Goal: Task Accomplishment & Management: Manage account settings

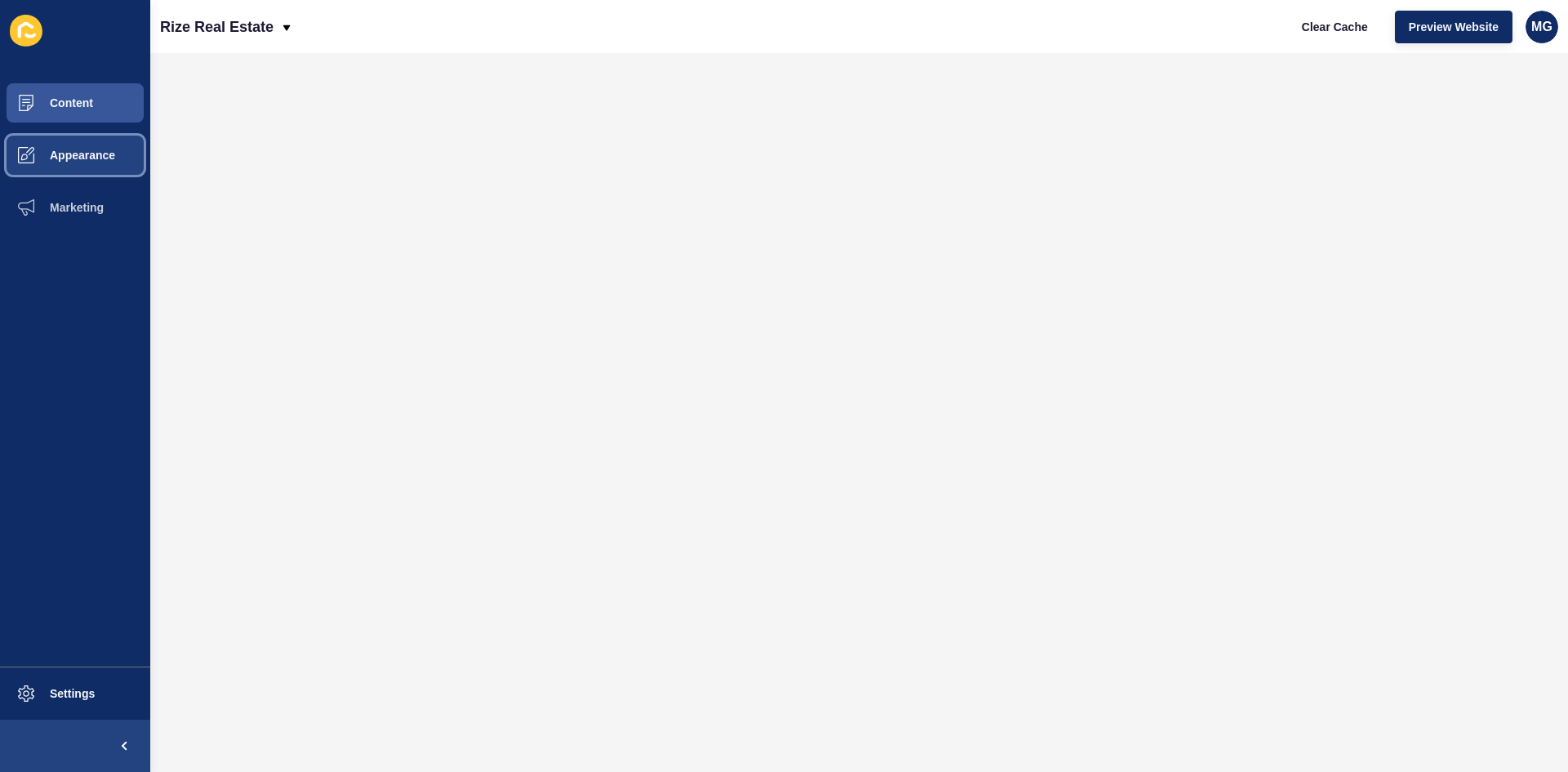
click at [76, 149] on span "Appearance" at bounding box center [56, 155] width 118 height 13
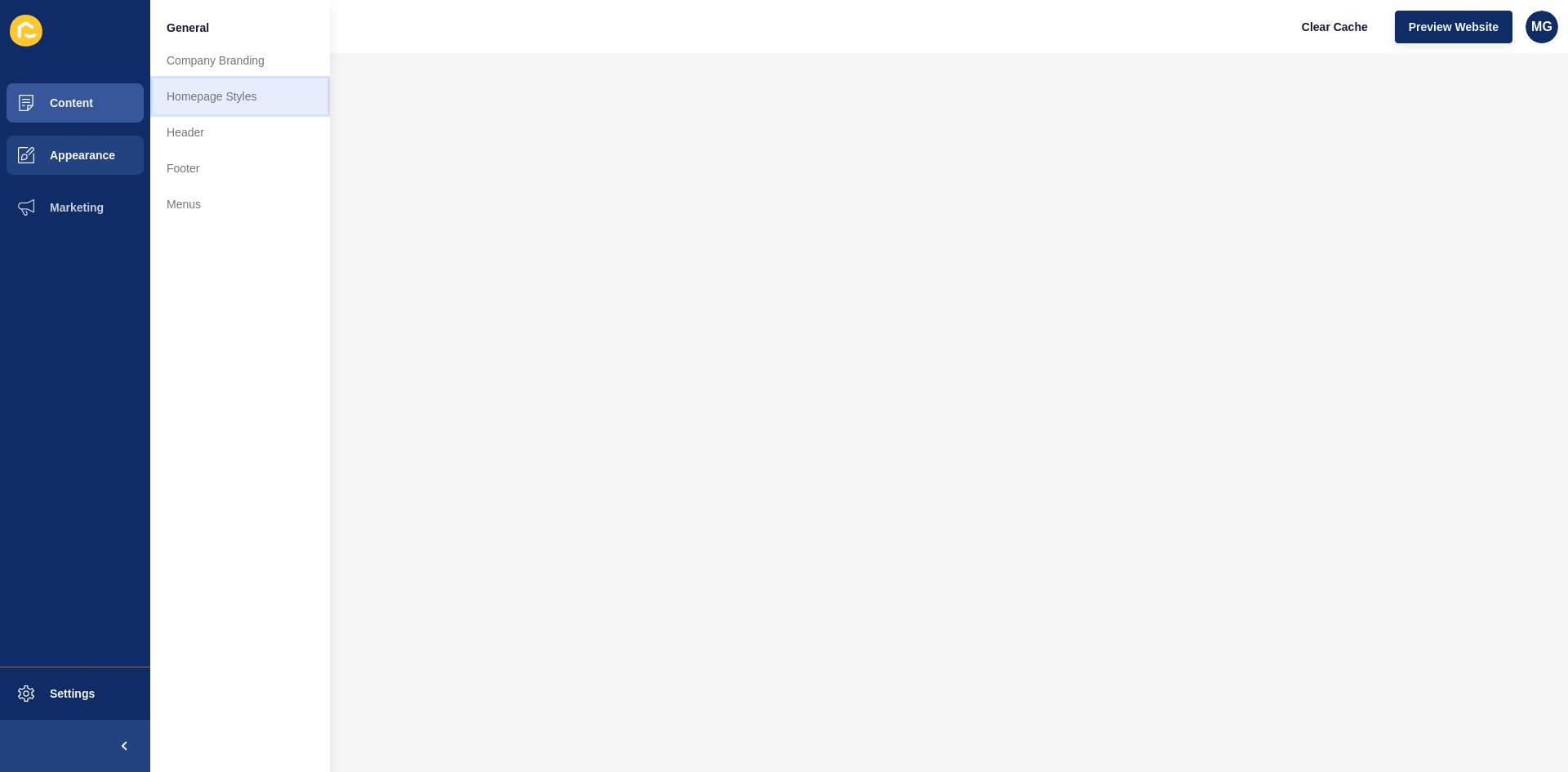
click at [224, 97] on link "Homepage Styles" at bounding box center [241, 96] width 180 height 36
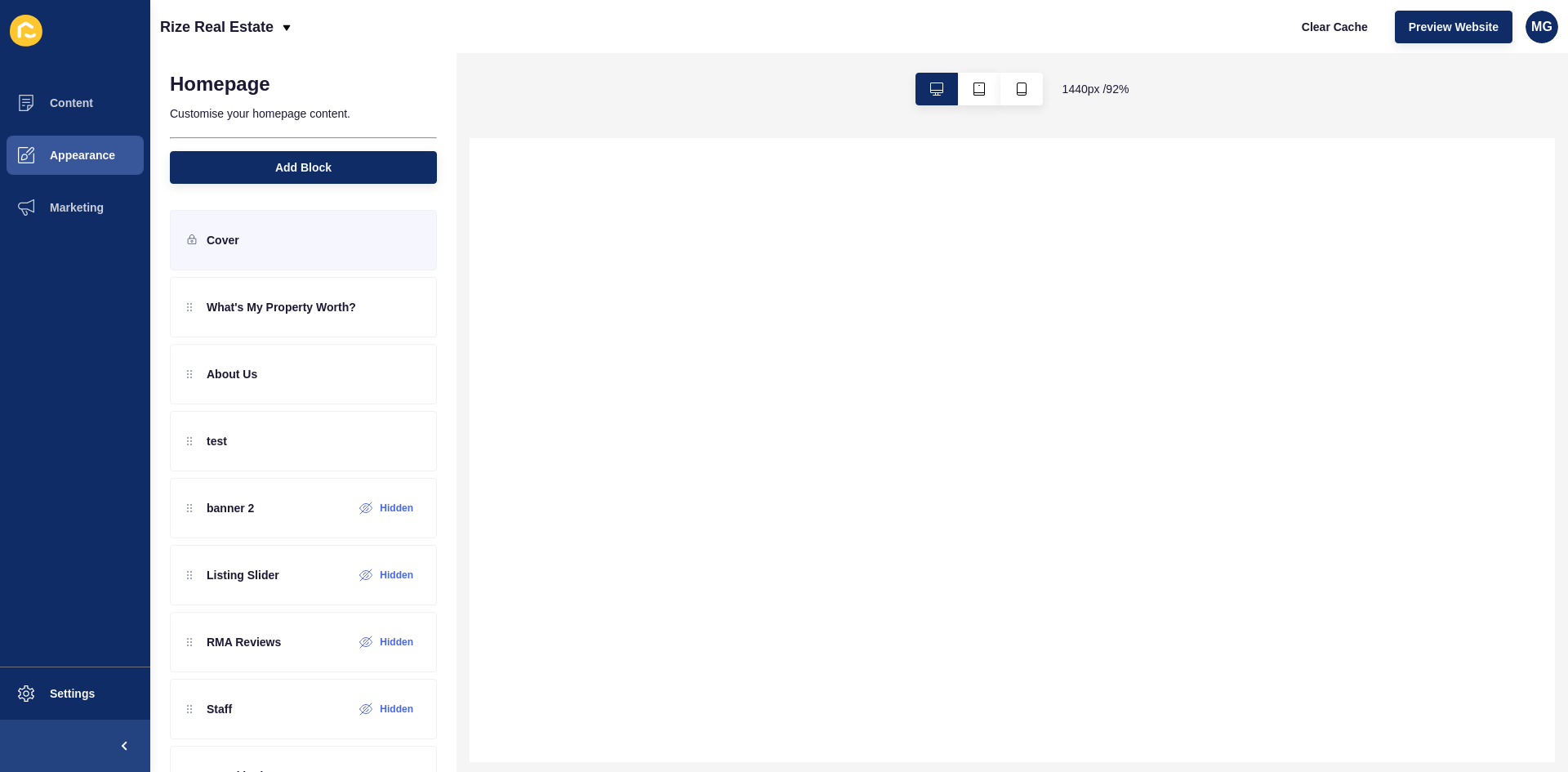
click at [268, 235] on div "Cover" at bounding box center [304, 241] width 267 height 61
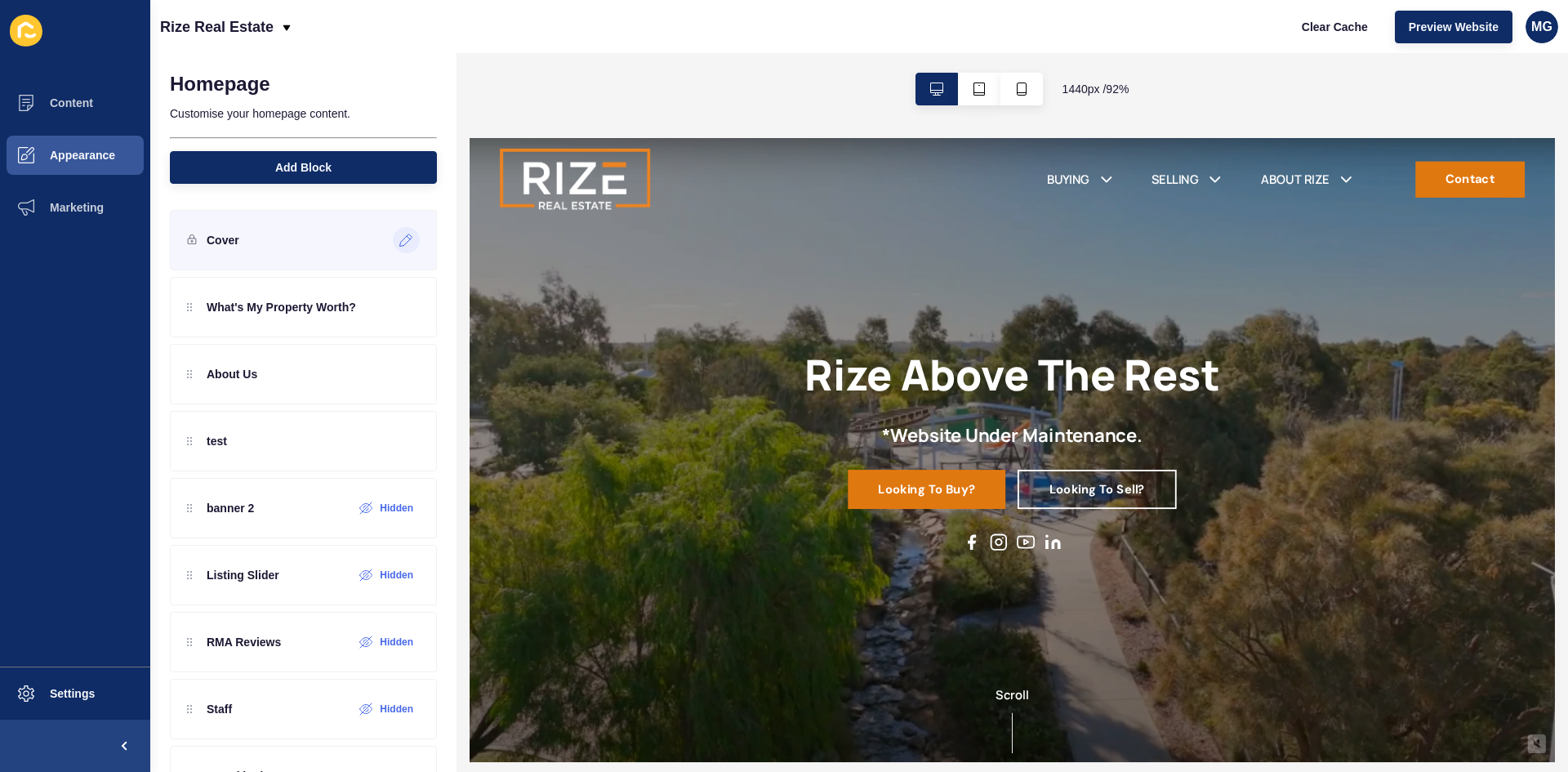
click at [400, 242] on icon at bounding box center [406, 241] width 12 height 12
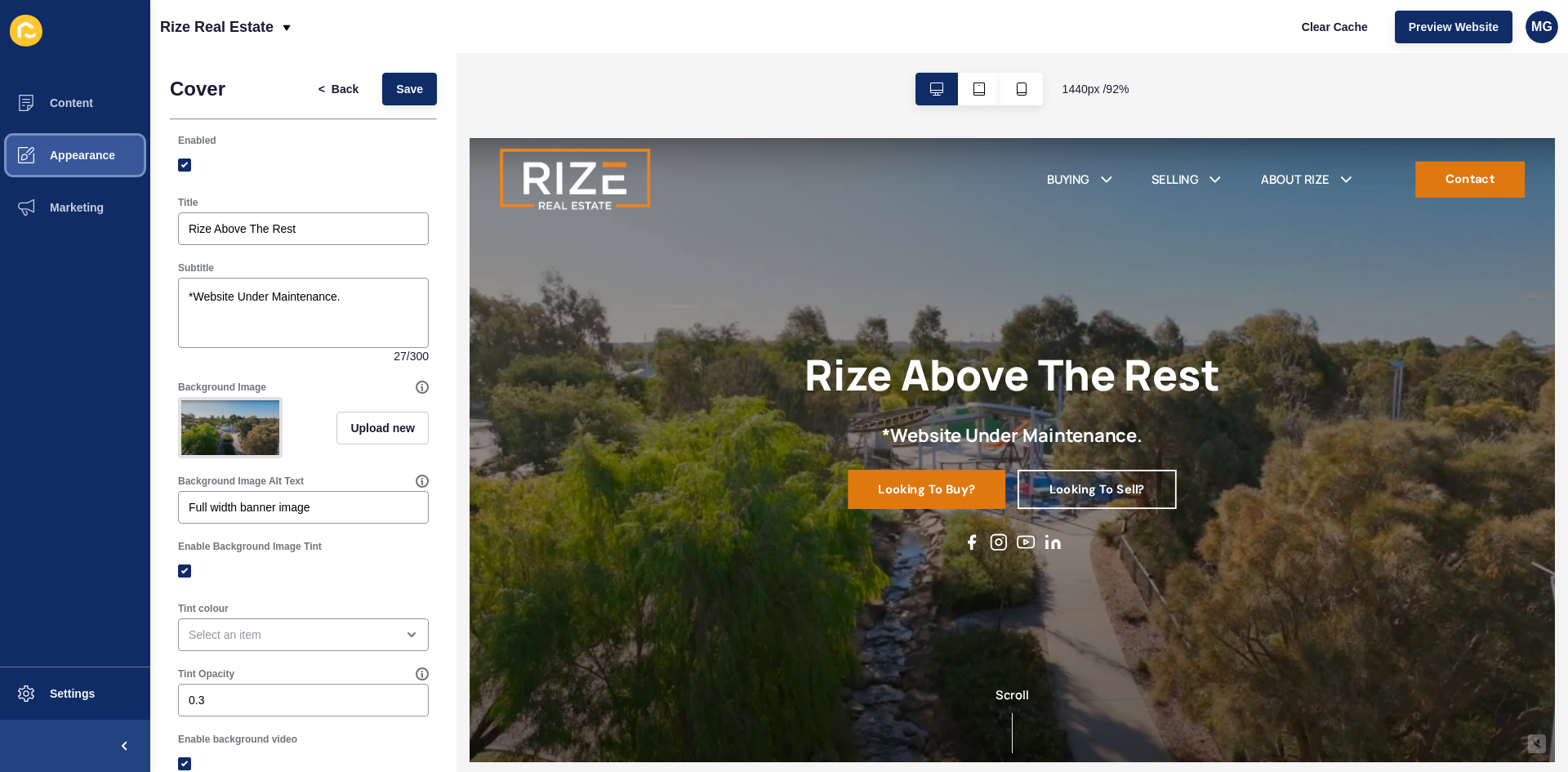
click at [75, 156] on span "Appearance" at bounding box center [56, 155] width 118 height 13
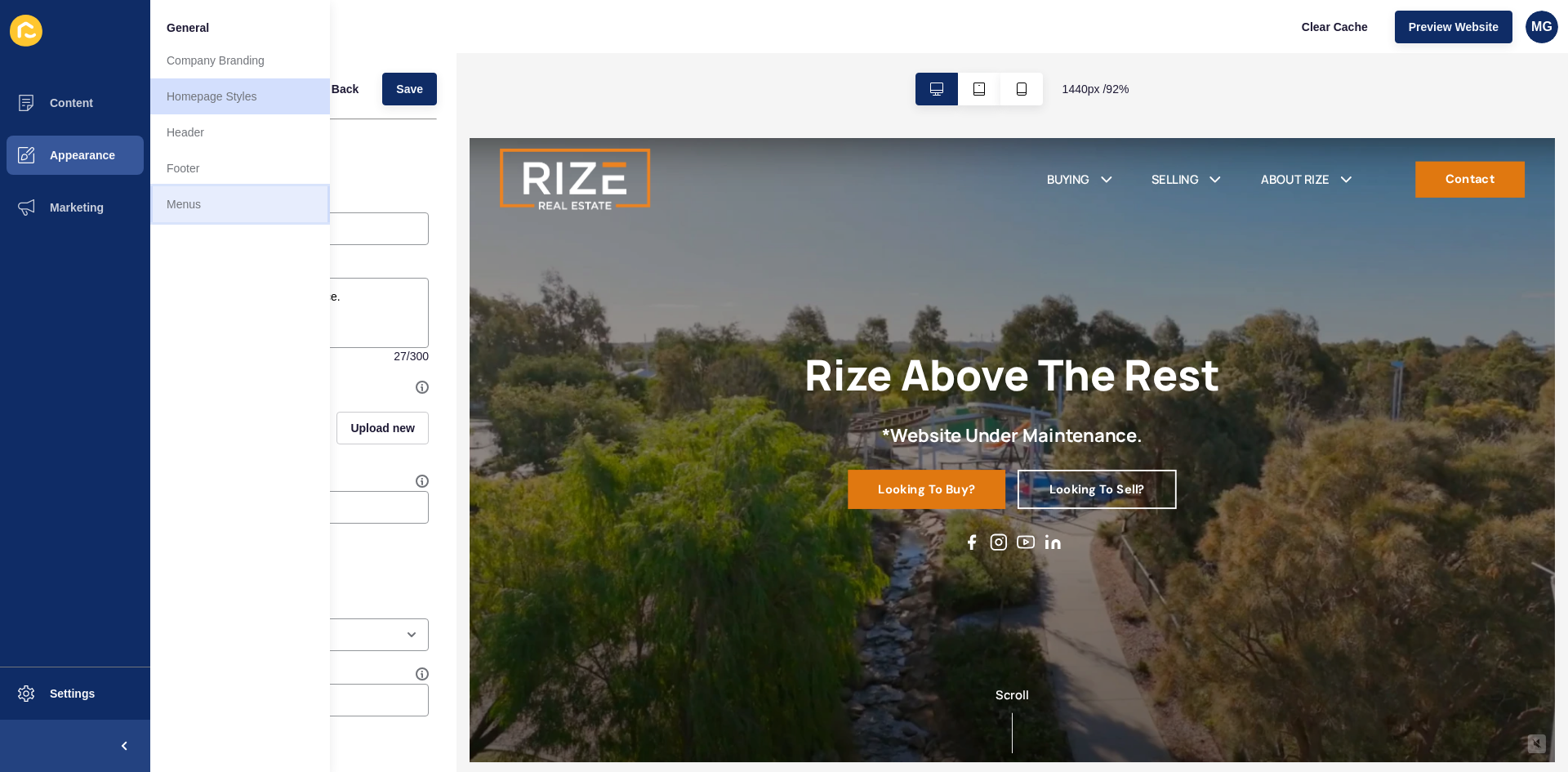
click at [181, 202] on link "Menus" at bounding box center [241, 204] width 180 height 36
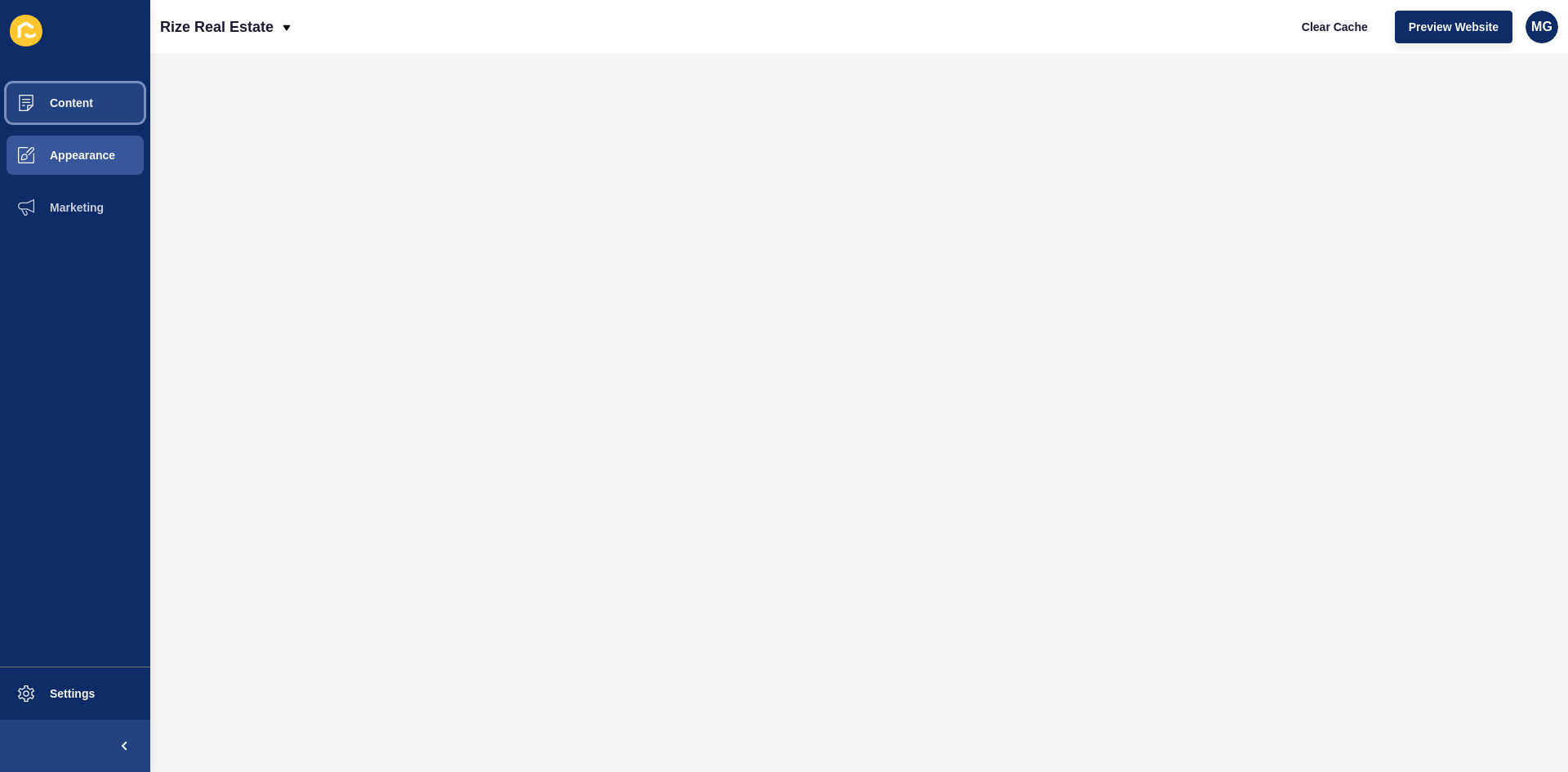
click at [69, 108] on span "Content" at bounding box center [45, 103] width 95 height 13
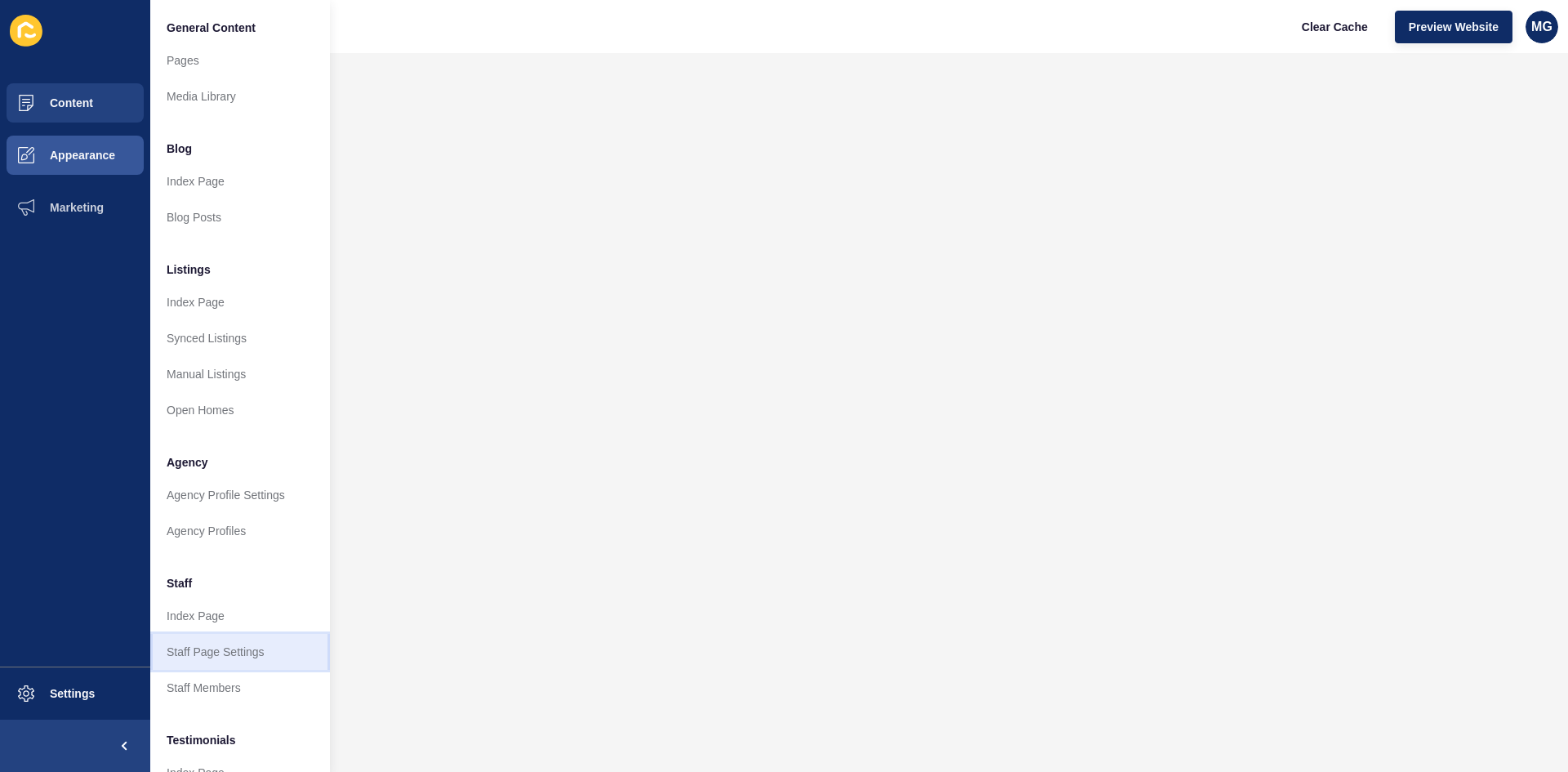
click at [213, 655] on link "Staff Page Settings" at bounding box center [241, 652] width 180 height 36
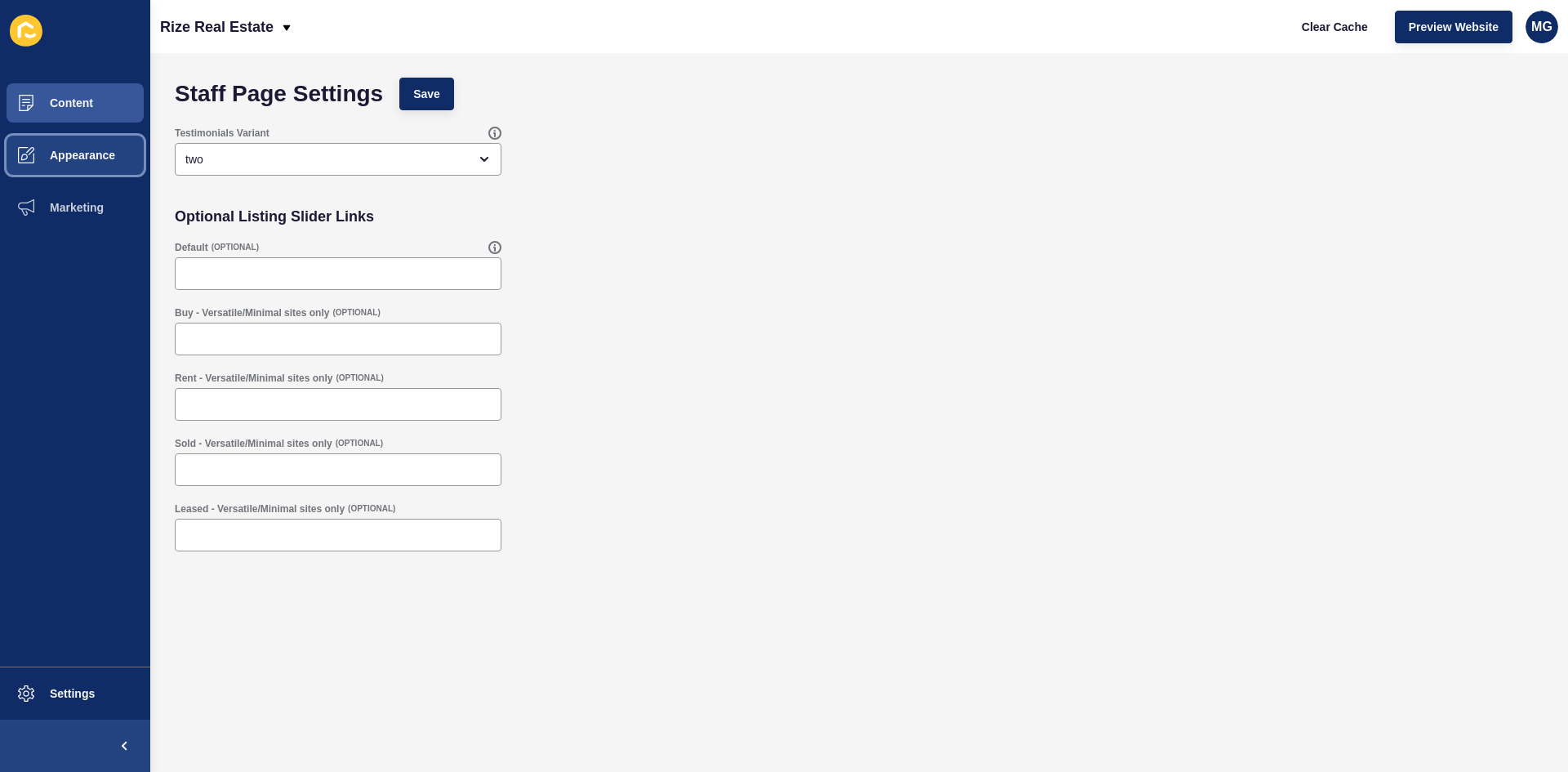
click at [78, 149] on span "Appearance" at bounding box center [56, 155] width 118 height 13
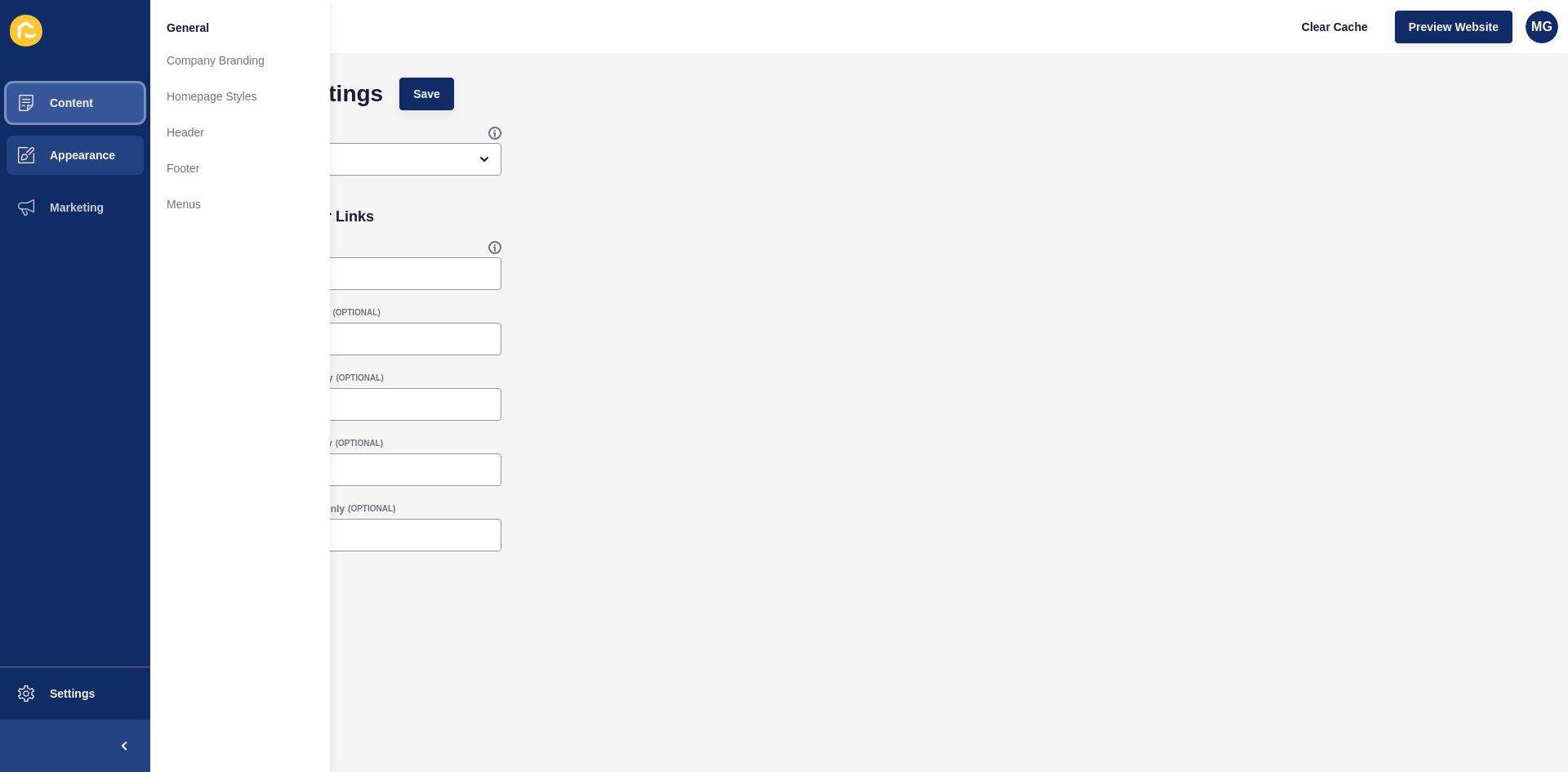
click at [84, 101] on span "Content" at bounding box center [45, 103] width 95 height 13
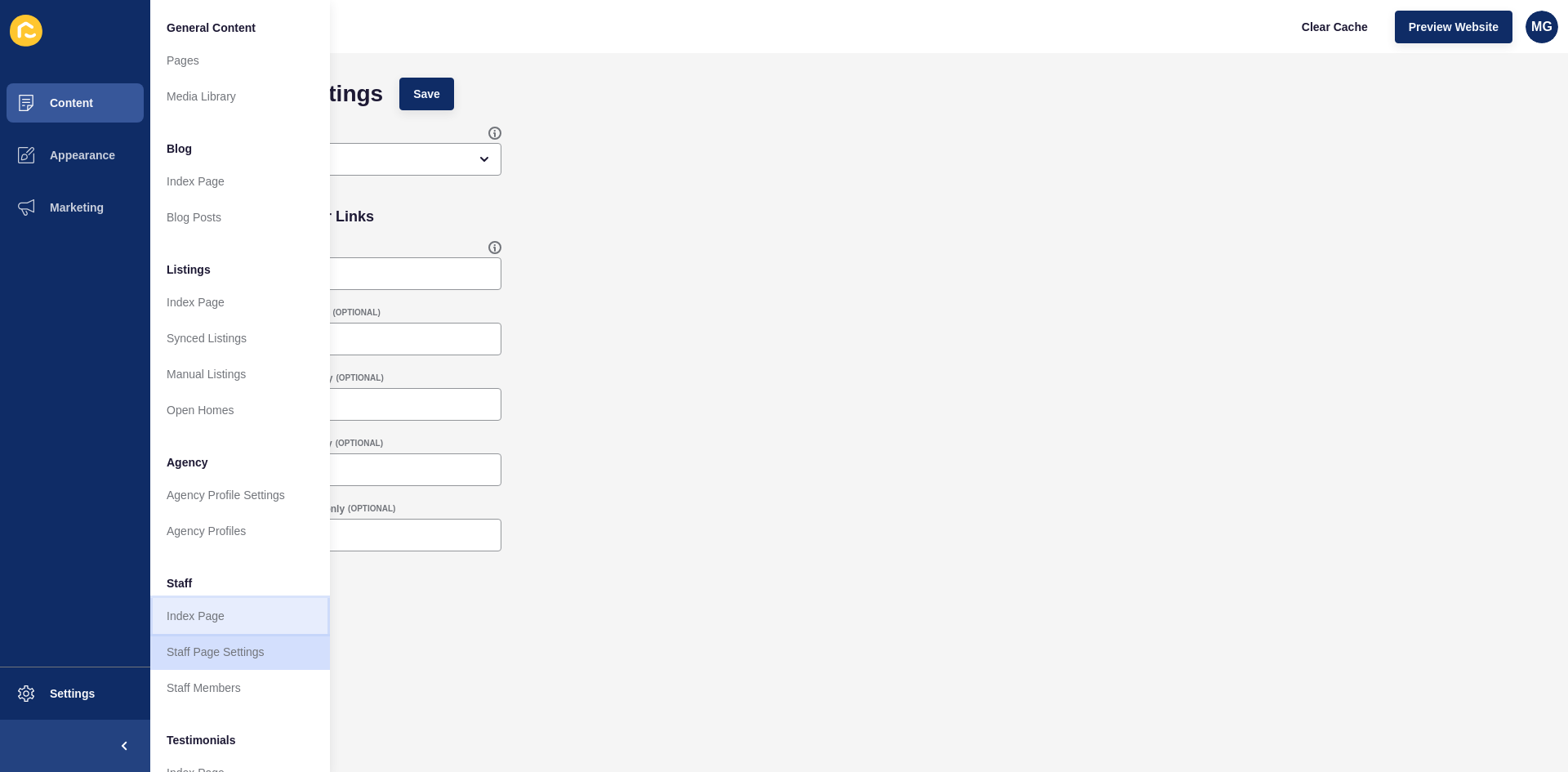
click at [202, 611] on link "Index Page" at bounding box center [241, 616] width 180 height 36
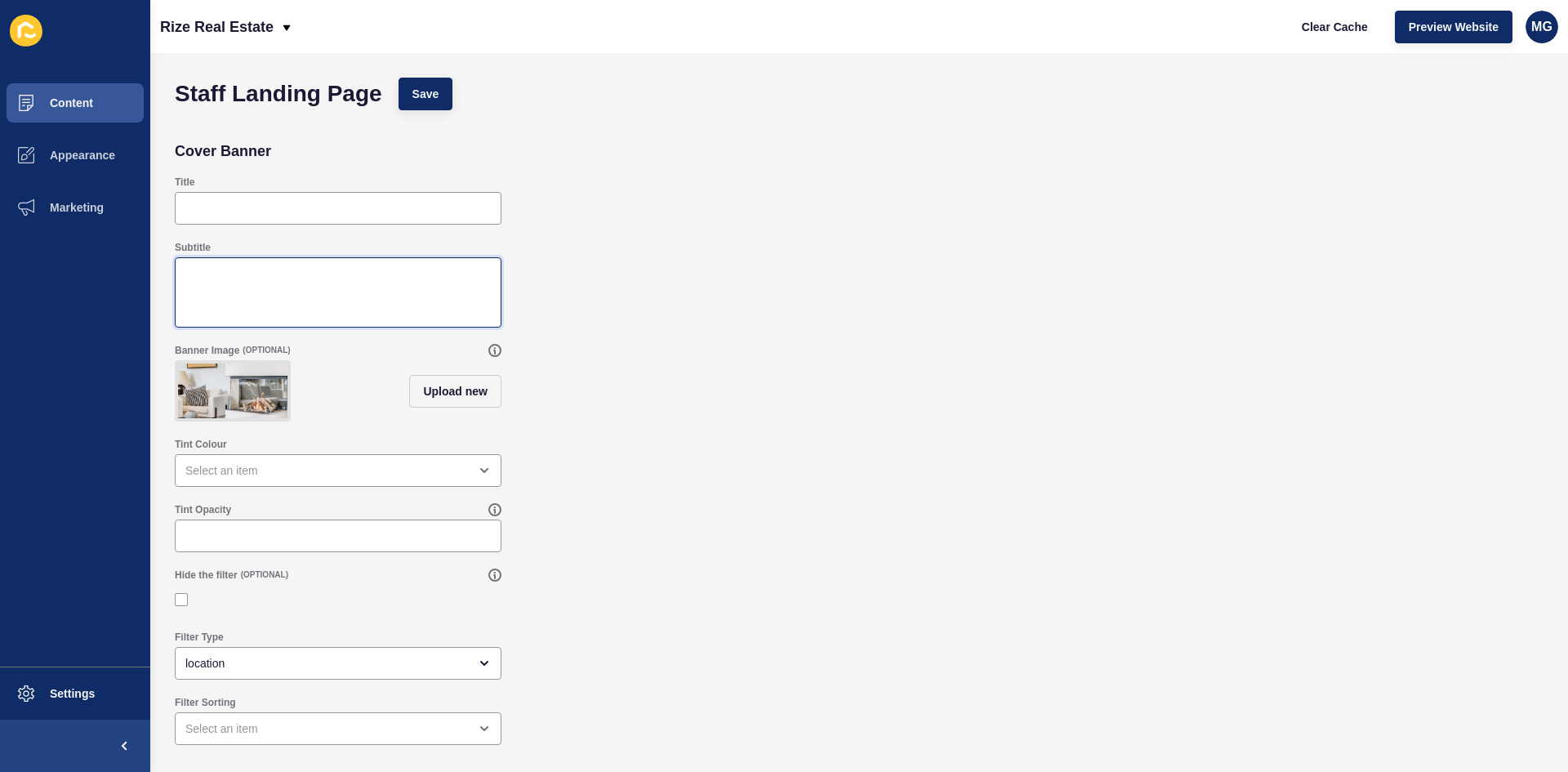
click at [299, 269] on textarea "Subtitle" at bounding box center [338, 292] width 322 height 65
click at [300, 737] on div "open menu" at bounding box center [326, 729] width 282 height 16
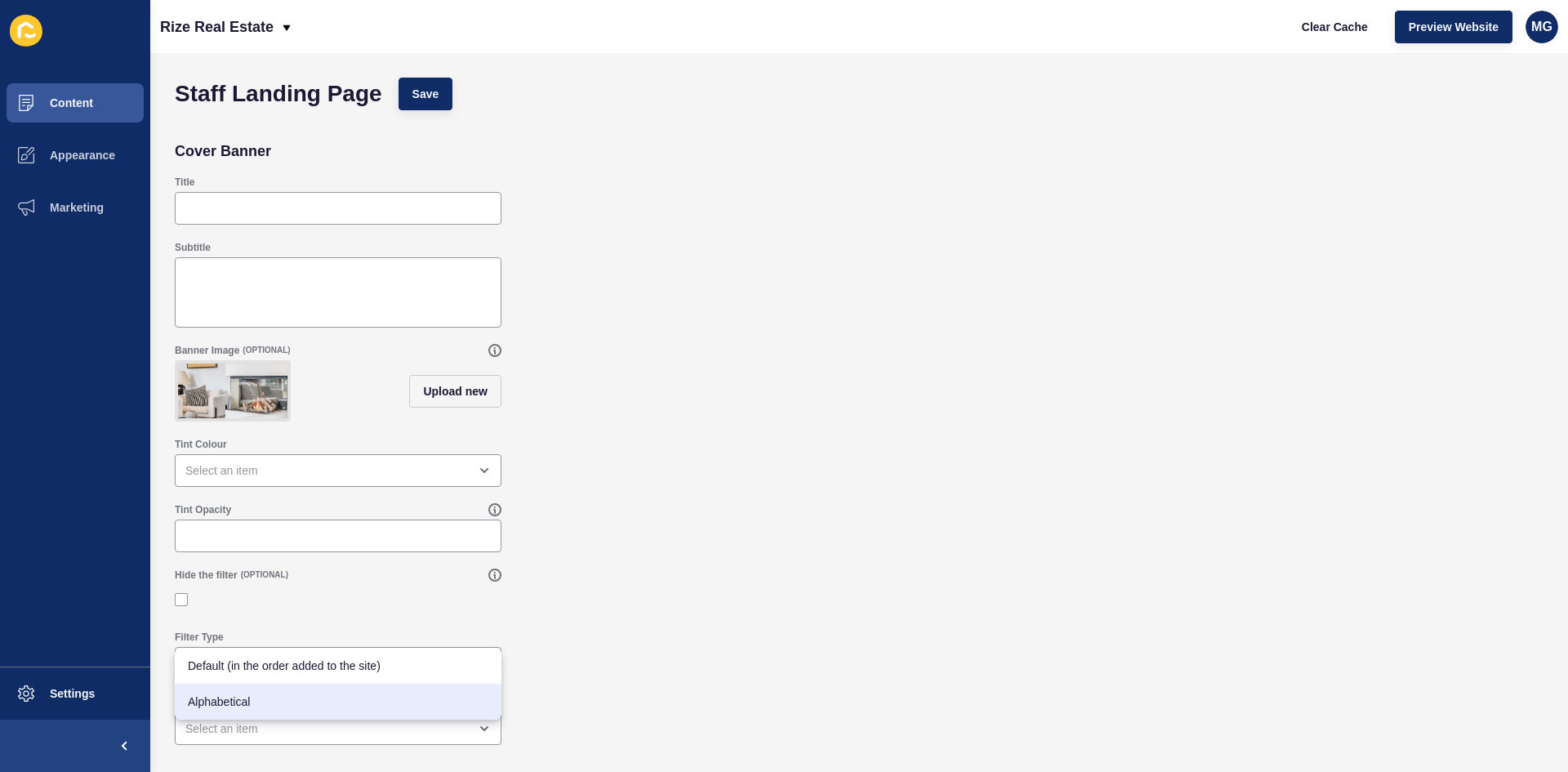
click at [797, 642] on div "Filter Type location" at bounding box center [859, 655] width 1385 height 65
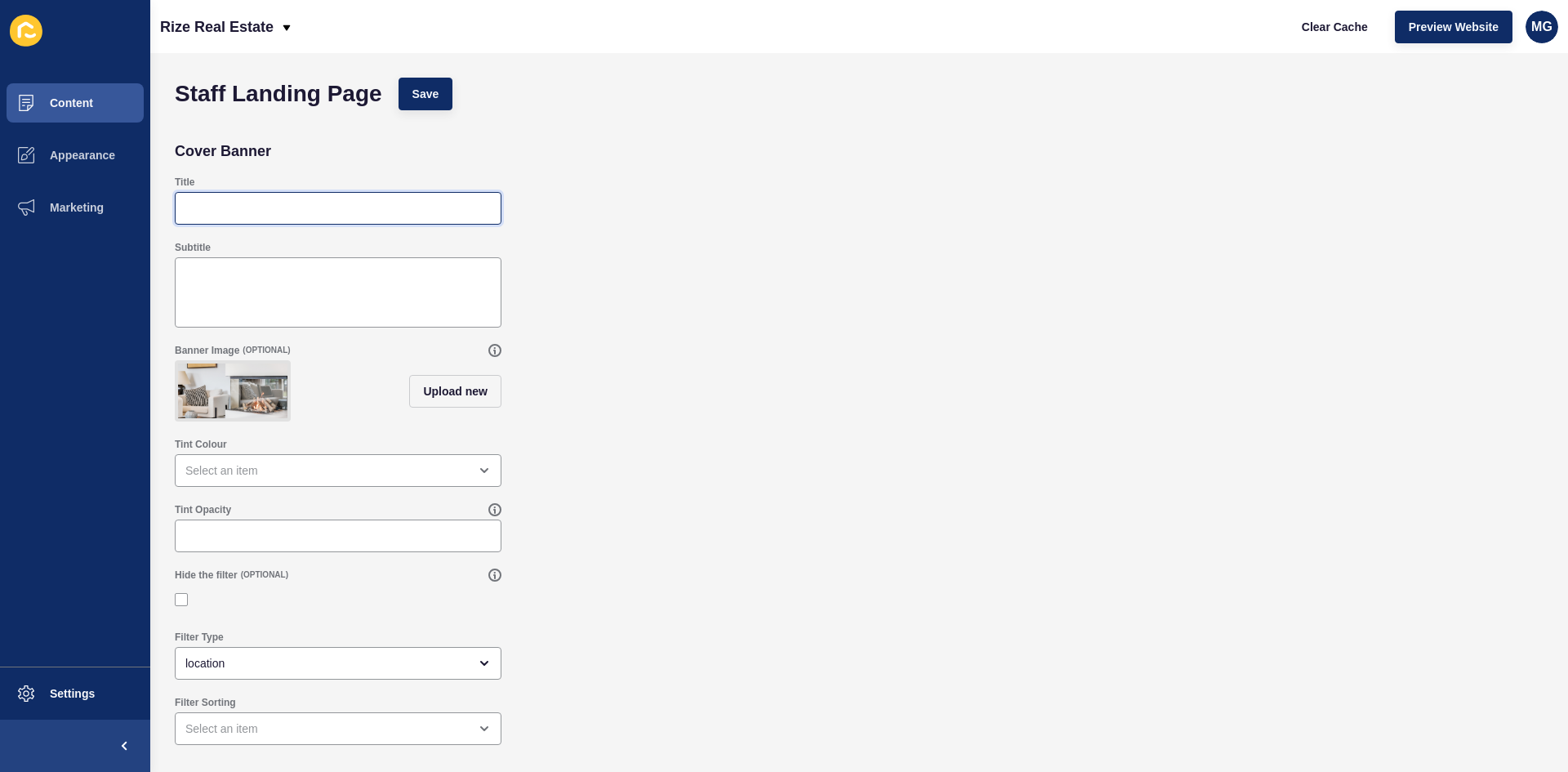
click at [288, 206] on input "Title" at bounding box center [338, 209] width 306 height 16
click at [67, 156] on span "Appearance" at bounding box center [56, 155] width 118 height 13
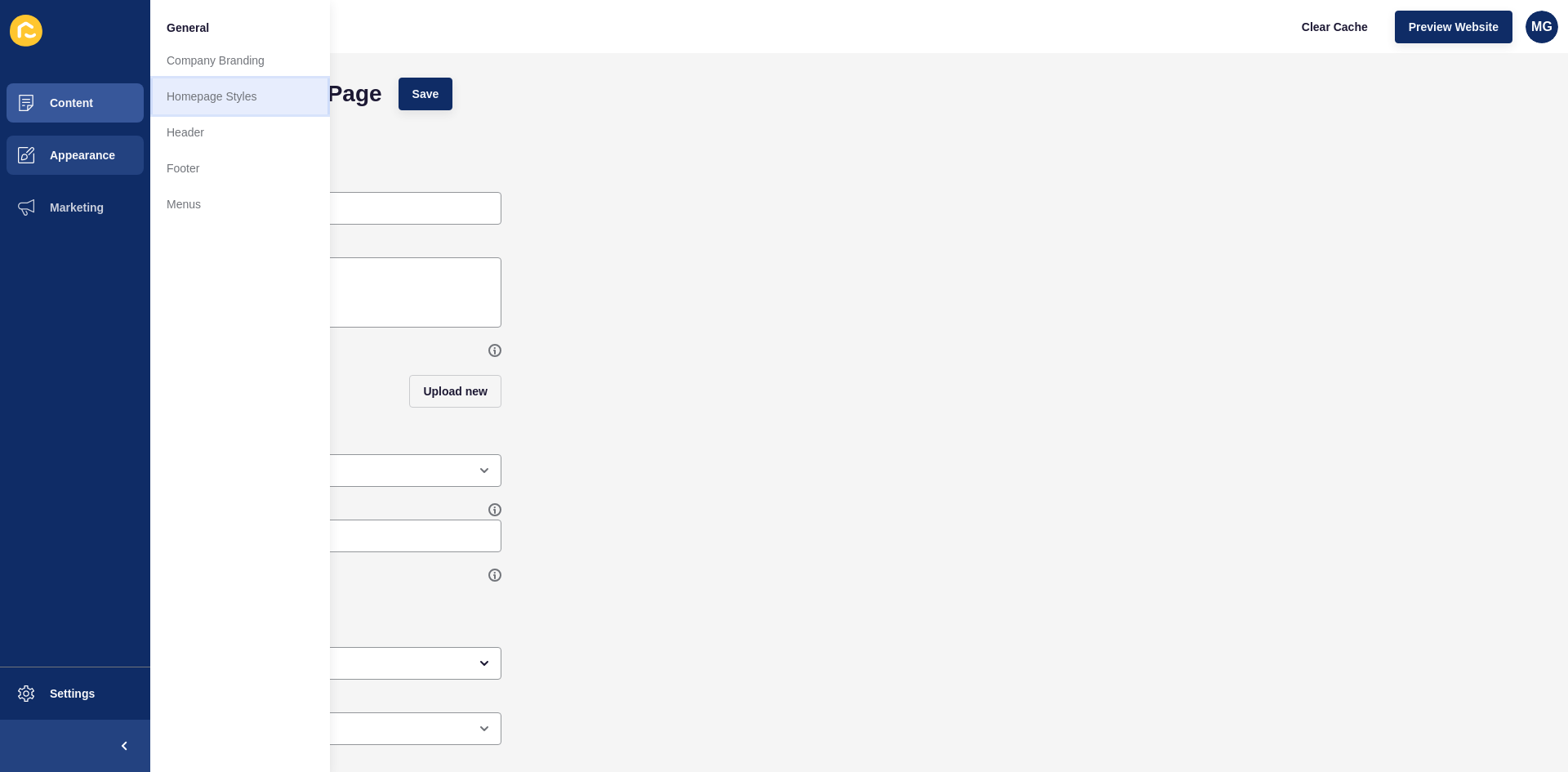
click at [227, 101] on link "Homepage Styles" at bounding box center [241, 96] width 180 height 36
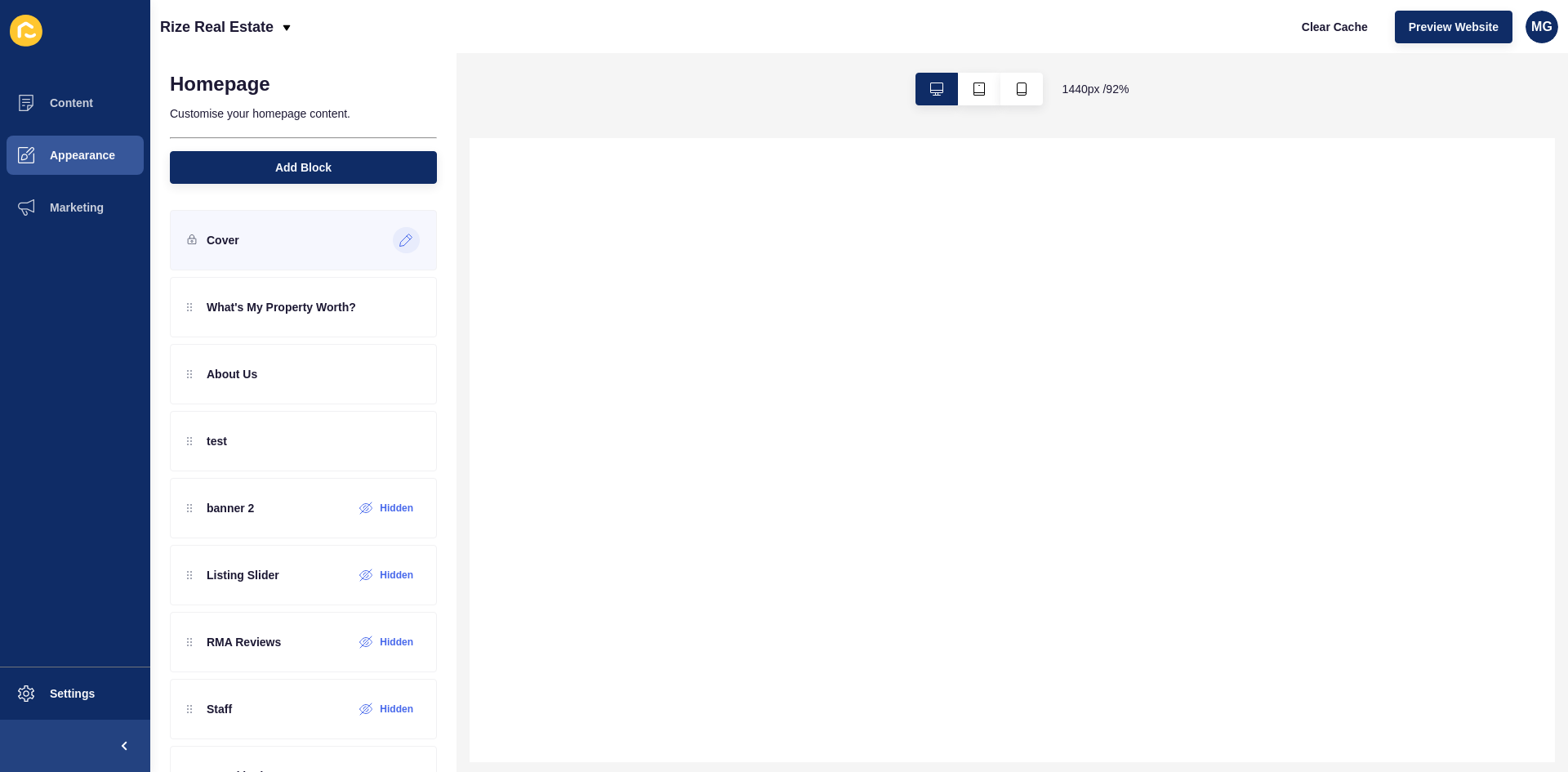
click at [399, 239] on icon at bounding box center [406, 240] width 14 height 13
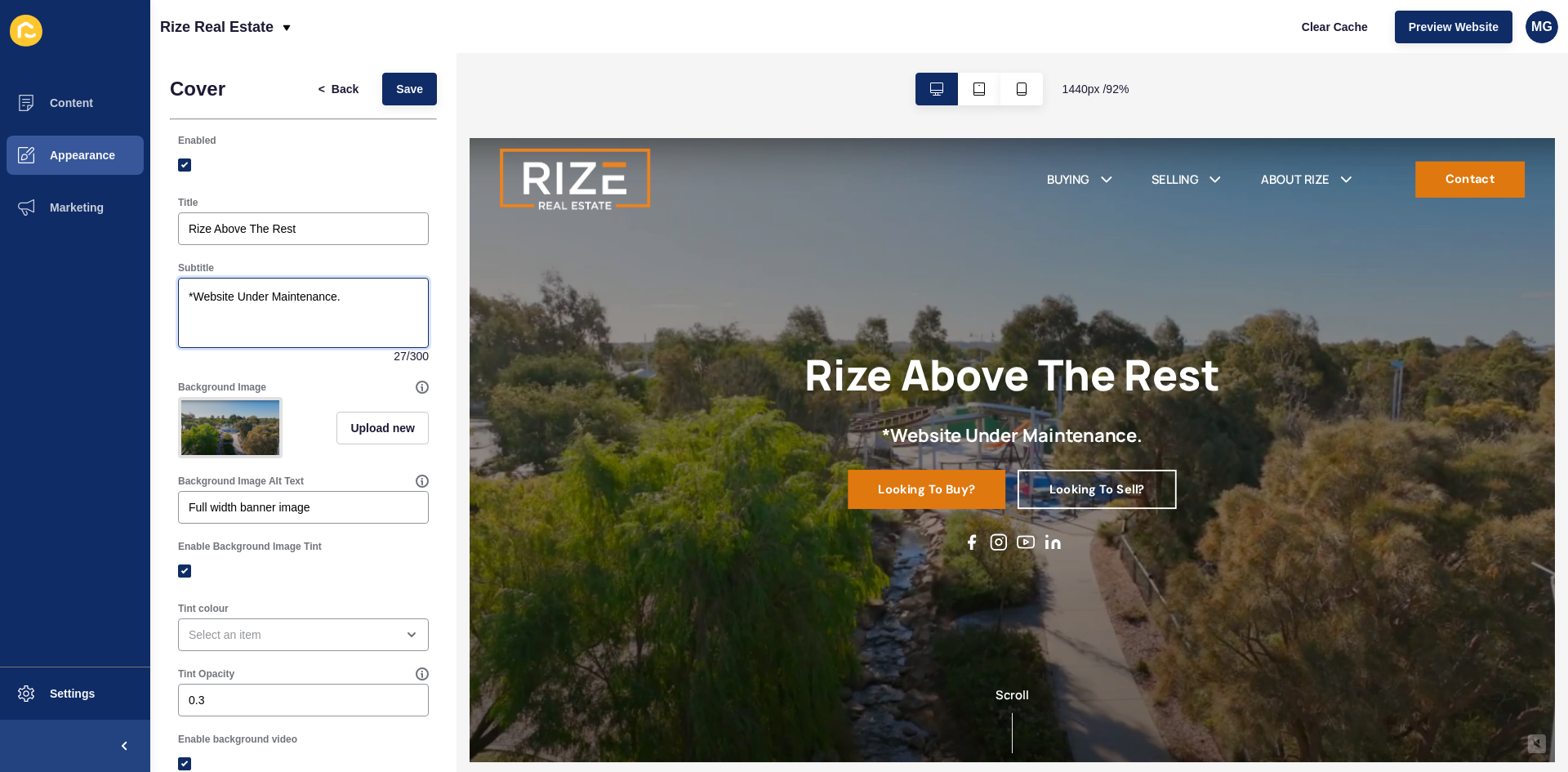
drag, startPoint x: 361, startPoint y: 300, endPoint x: 156, endPoint y: 296, distance: 205.0
paste textarea "Boutique agency in [GEOGRAPHIC_DATA], serving [GEOGRAPHIC_DATA]’s northern corr…"
click at [279, 295] on textarea "Rize Real Estate Boutique agency in [GEOGRAPHIC_DATA], serving [GEOGRAPHIC_DATA…" at bounding box center [304, 312] width 246 height 65
click at [192, 316] on textarea "Rize Real Estate is your premium Boutique agency in [GEOGRAPHIC_DATA], serving …" at bounding box center [304, 312] width 246 height 65
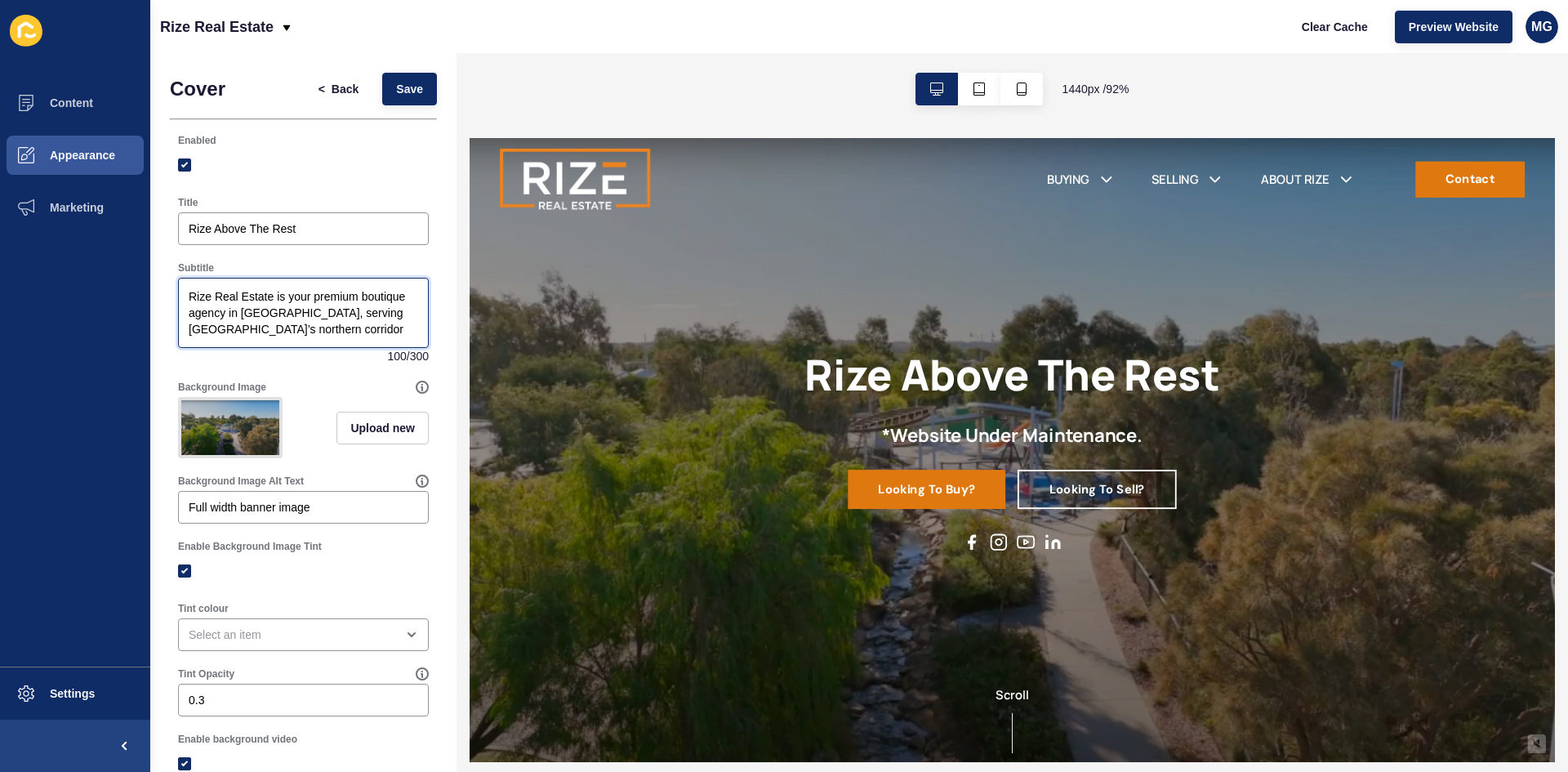
click at [366, 332] on textarea "Rize Real Estate is your premium boutique agency in [GEOGRAPHIC_DATA], serving …" at bounding box center [304, 312] width 246 height 65
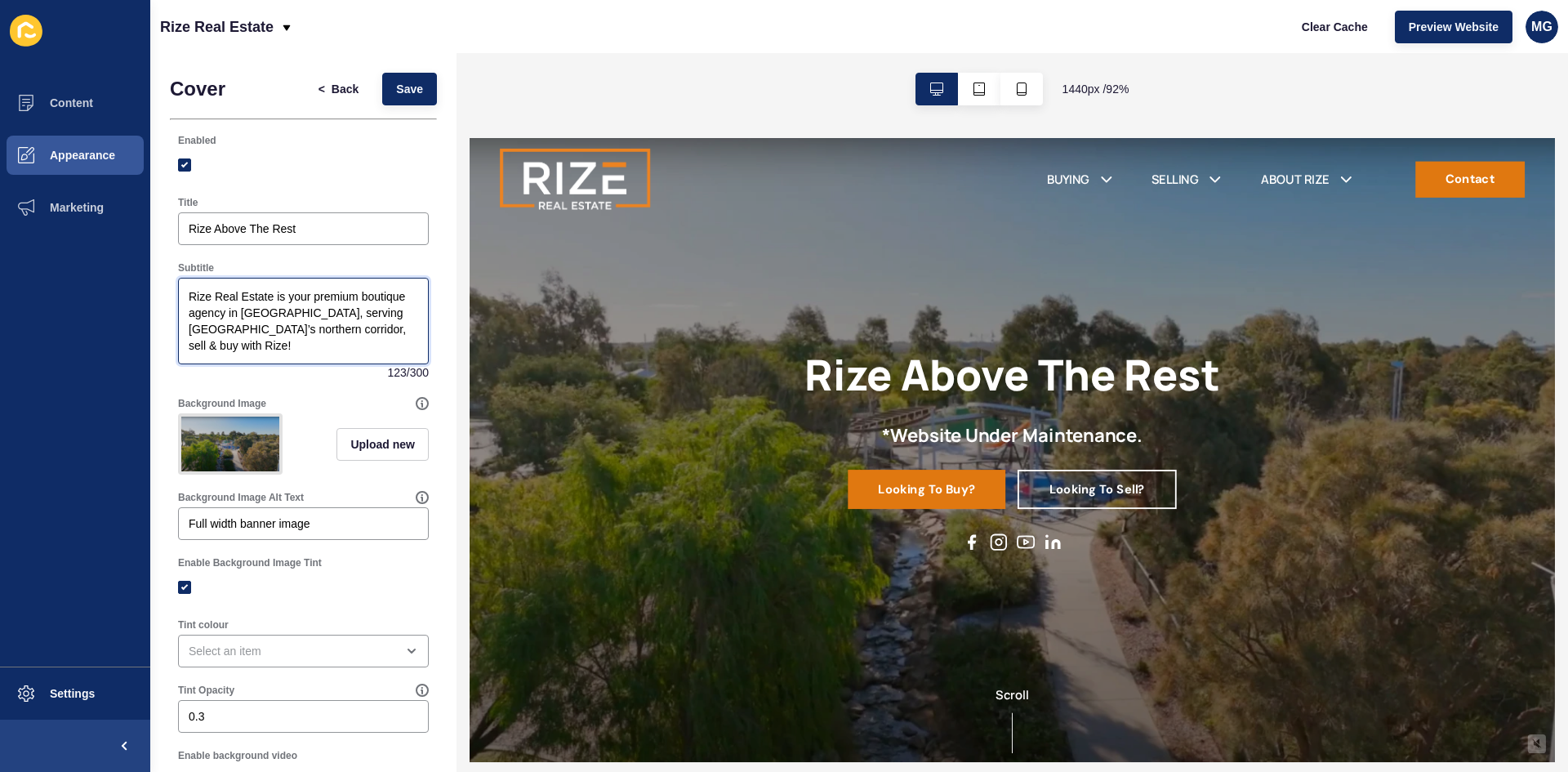
drag, startPoint x: 367, startPoint y: 349, endPoint x: 350, endPoint y: 329, distance: 26.2
click at [350, 329] on textarea "Rize Real Estate is your premium boutique agency in [GEOGRAPHIC_DATA], serving …" at bounding box center [304, 321] width 246 height 82
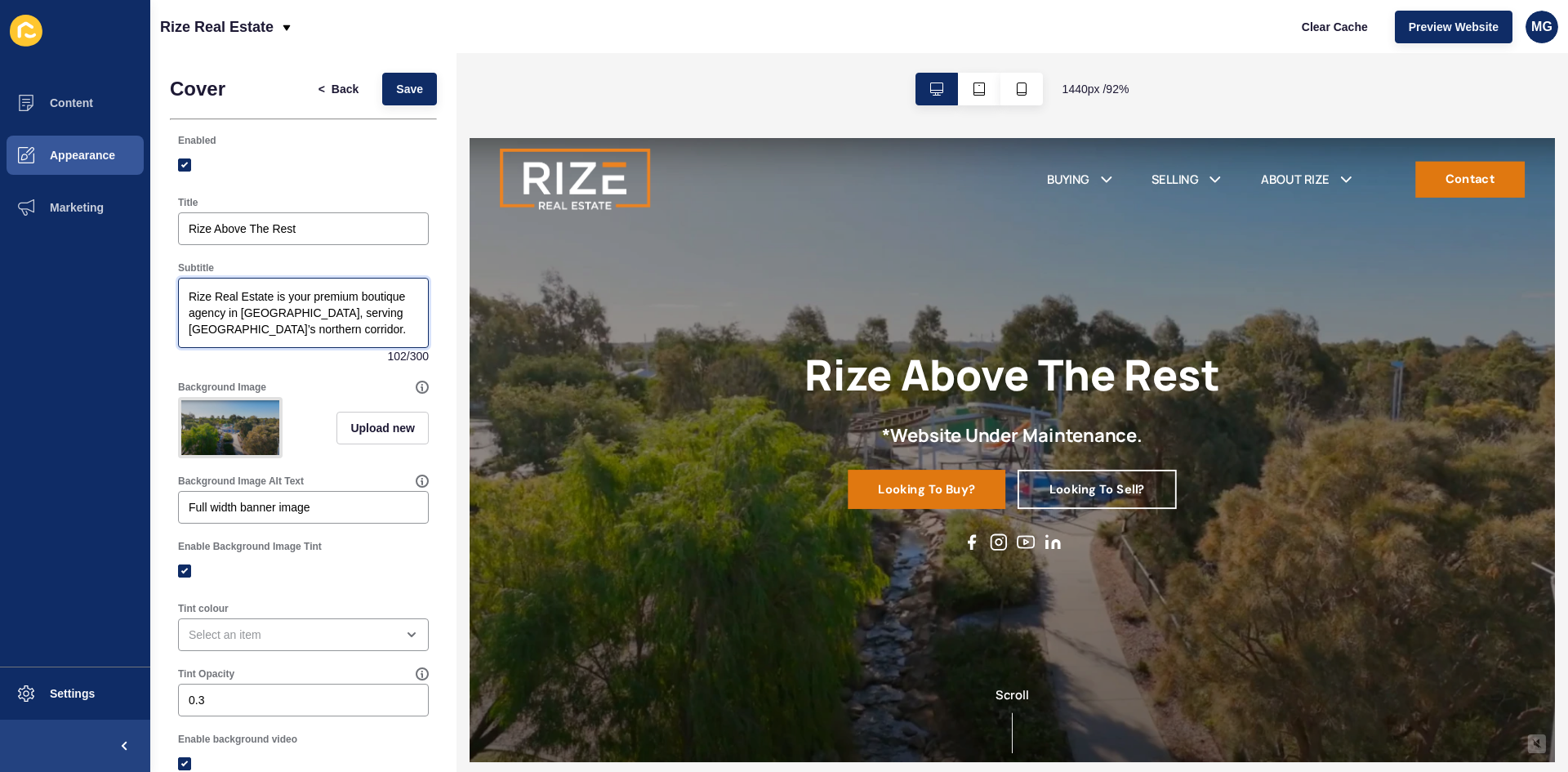
type textarea "Rize Real Estate is your premium boutique agency in [GEOGRAPHIC_DATA], serving …"
drag, startPoint x: 364, startPoint y: 334, endPoint x: 144, endPoint y: 294, distance: 223.6
click at [144, 293] on div "Content Appearance Marketing Settings Rize Real Estate Clear Cache Preview Webs…" at bounding box center [784, 386] width 1568 height 772
click at [298, 297] on textarea "Buy & Sell Property with Perth's Award Winning Boutique Real Estate Agency" at bounding box center [304, 312] width 246 height 65
click at [395, 315] on textarea "Buy & Sell Property With Perth's Award Winning Boutique Real Estate Agency" at bounding box center [304, 312] width 246 height 65
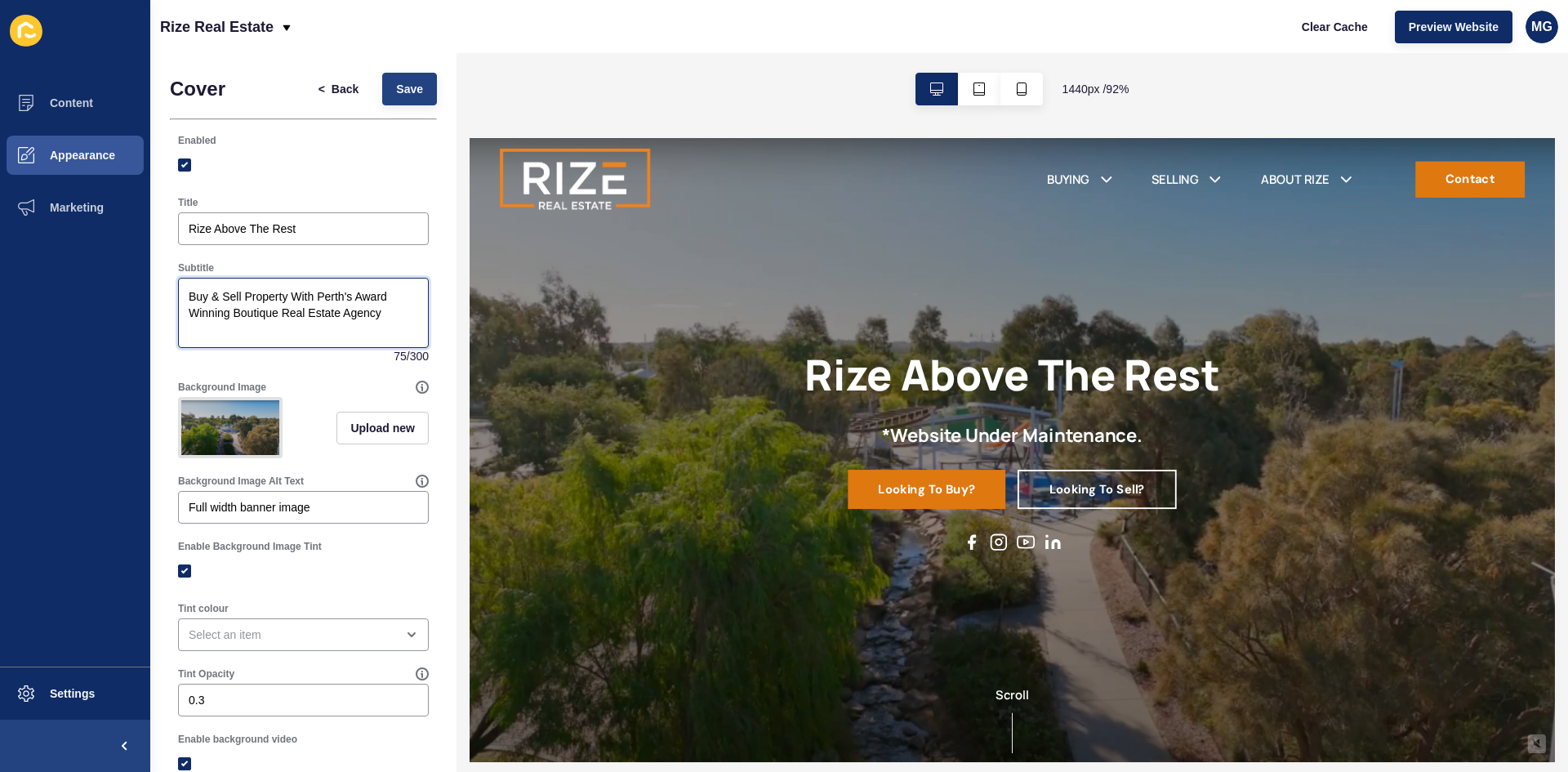
type textarea "Buy & Sell Property With Perth's Award Winning Boutique Real Estate Agency"
click at [402, 84] on span "Save" at bounding box center [410, 89] width 27 height 16
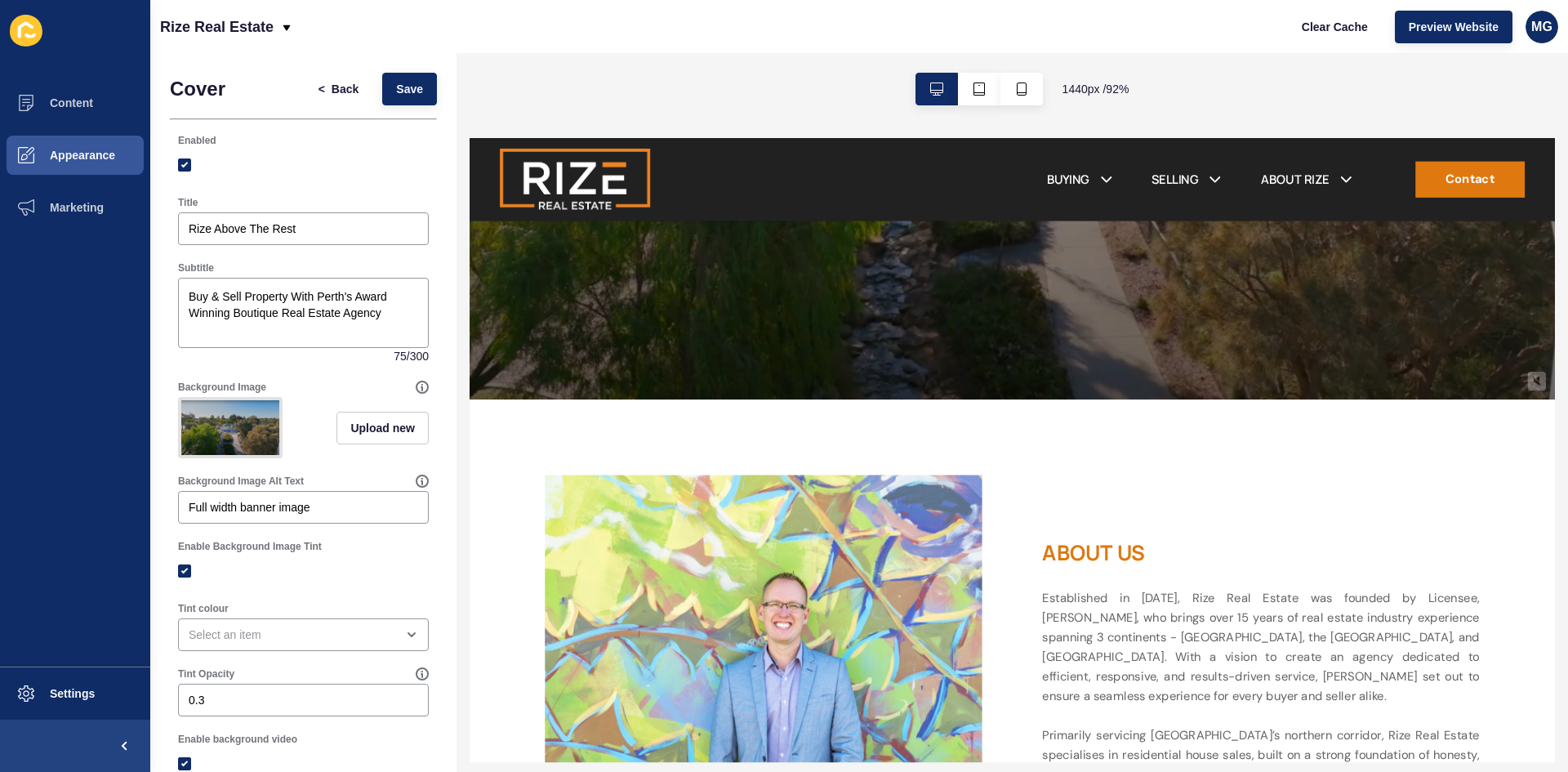
scroll to position [490, 0]
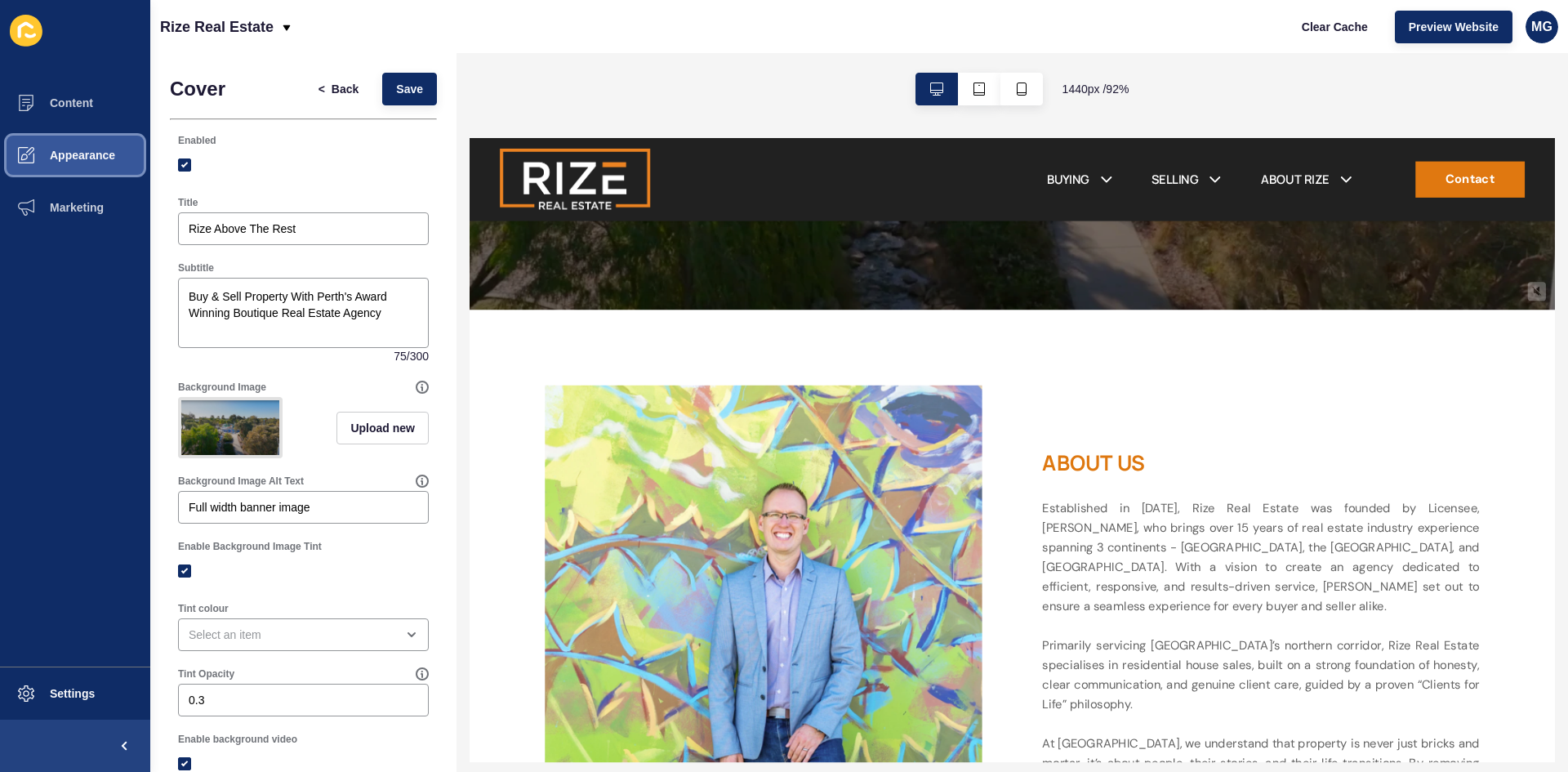
click at [88, 153] on span "Appearance" at bounding box center [56, 155] width 118 height 13
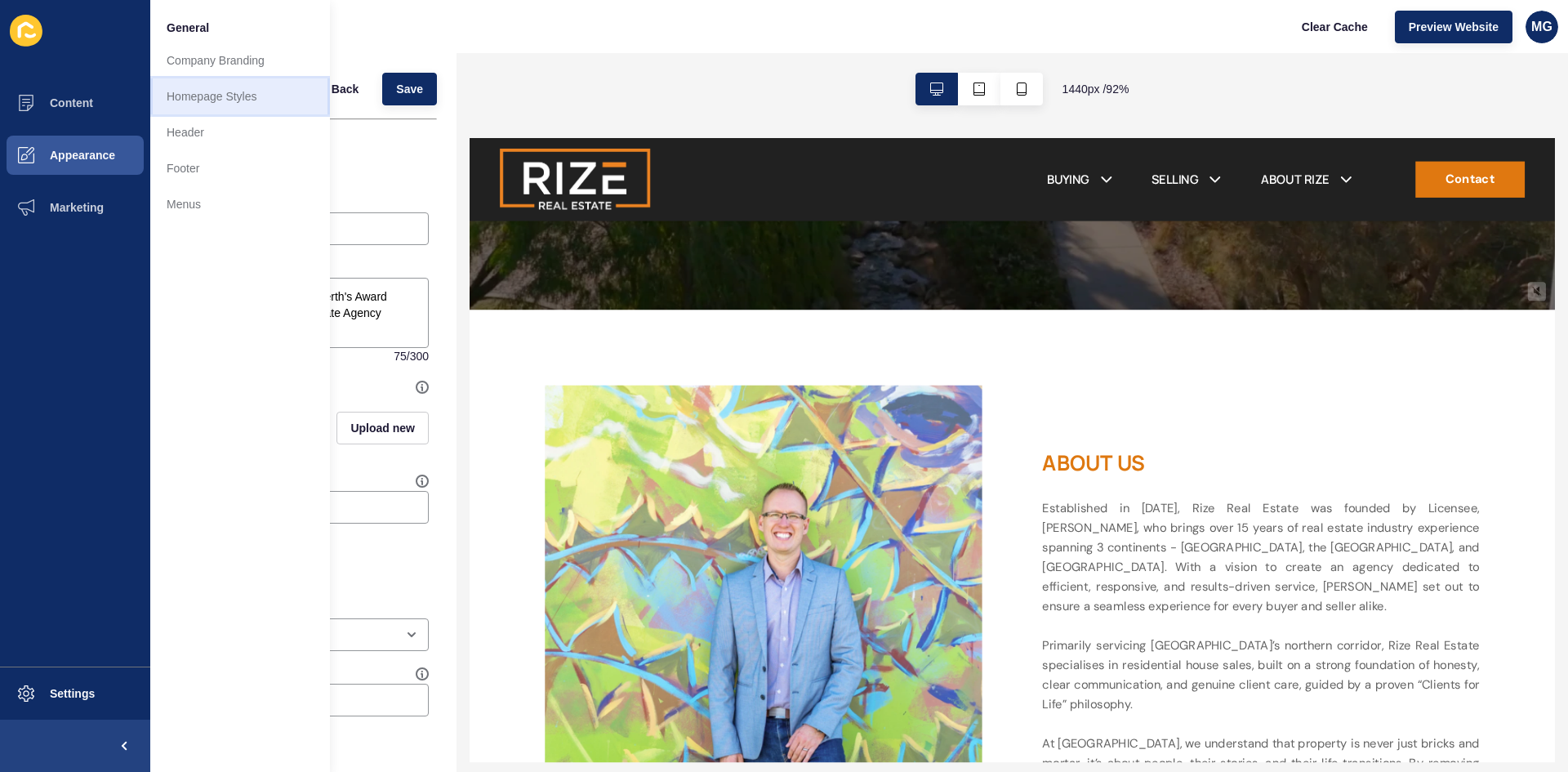
click at [216, 93] on link "Homepage Styles" at bounding box center [241, 96] width 180 height 36
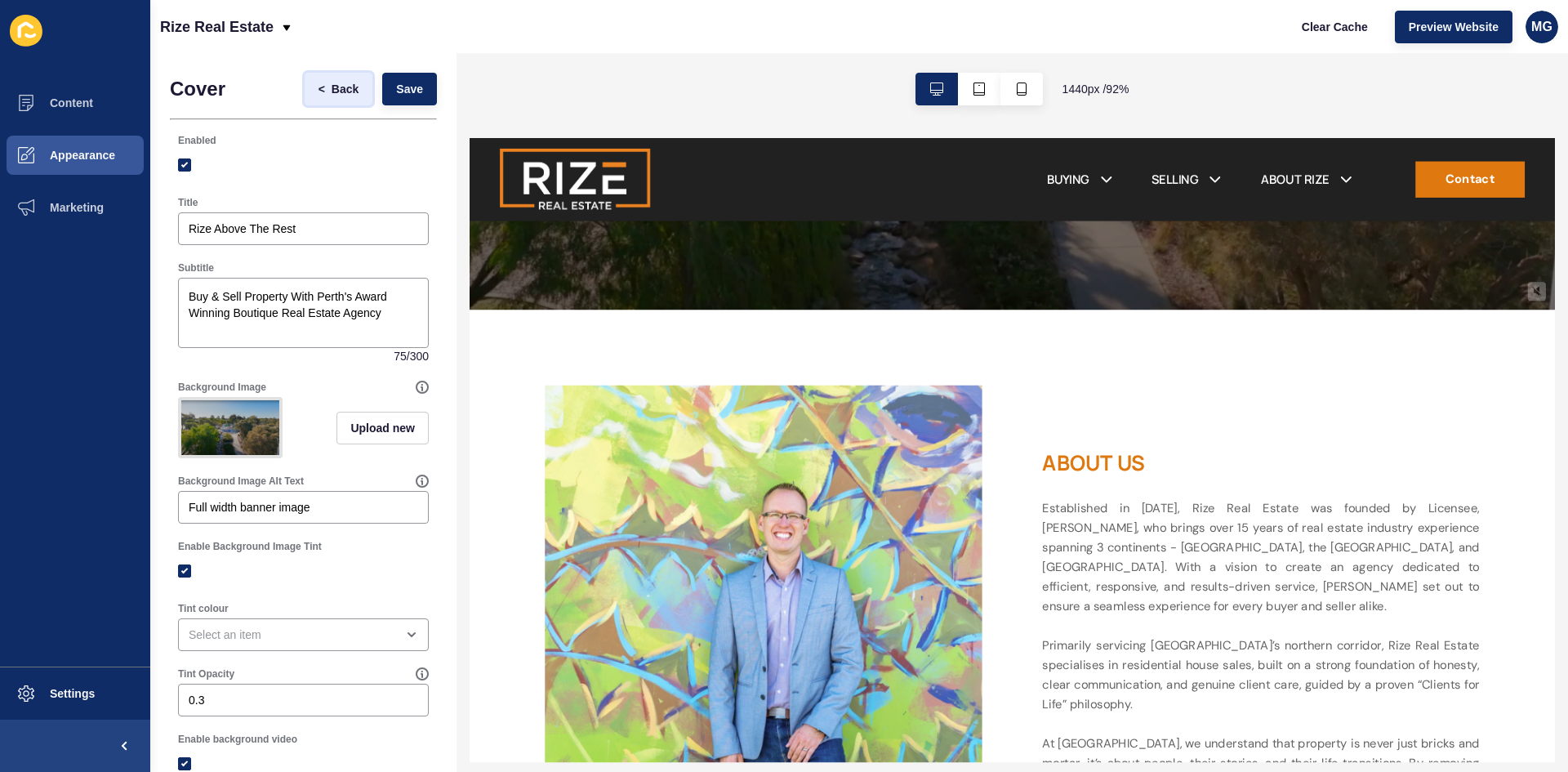
click at [331, 94] on span "Back" at bounding box center [345, 89] width 27 height 16
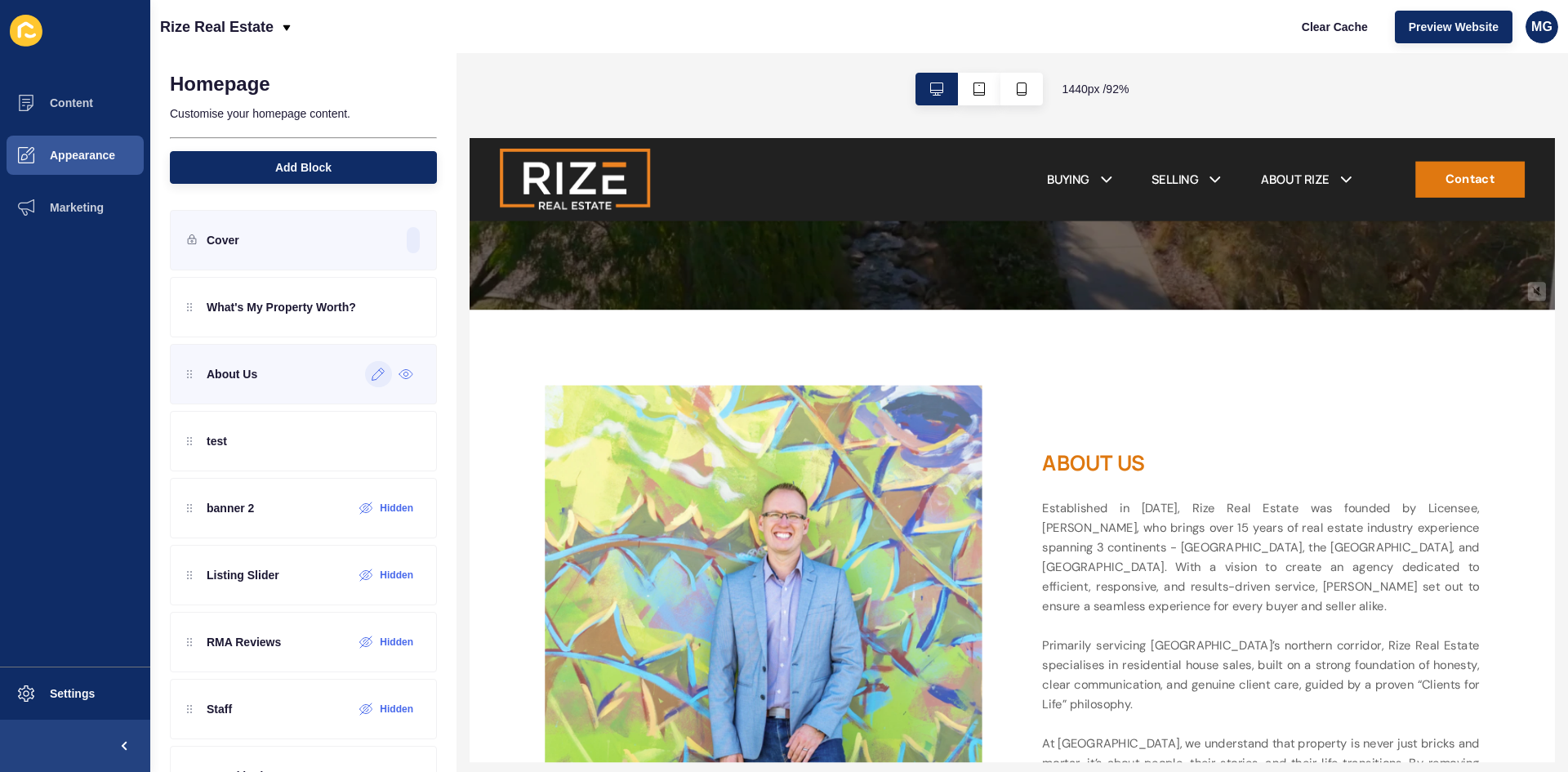
click at [365, 382] on div at bounding box center [379, 374] width 27 height 26
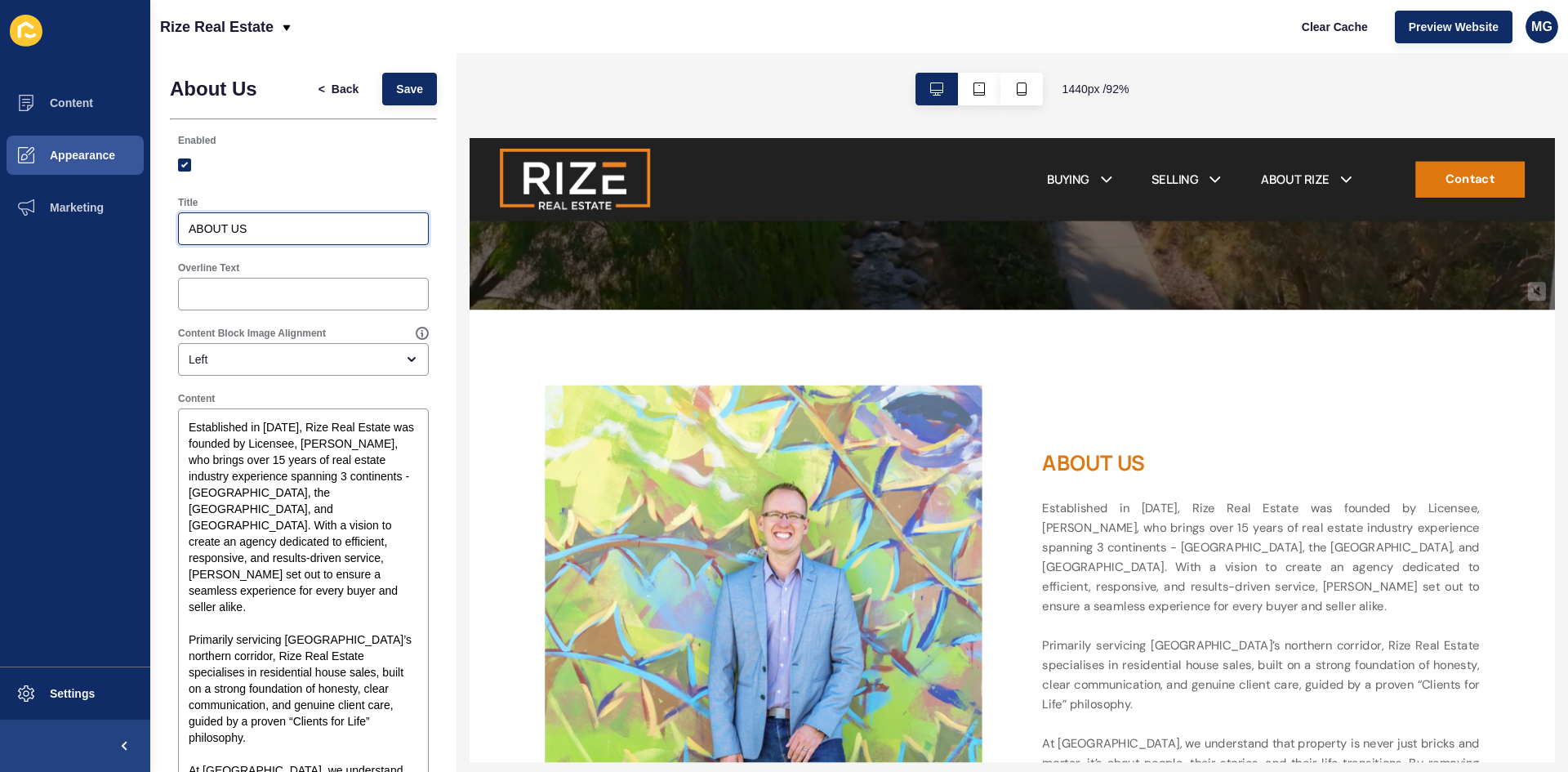
click at [299, 231] on input "ABOUT US" at bounding box center [304, 229] width 230 height 16
type input "A"
type input "Welcome To Rize Real Estate"
click at [409, 93] on button "Save" at bounding box center [409, 89] width 54 height 33
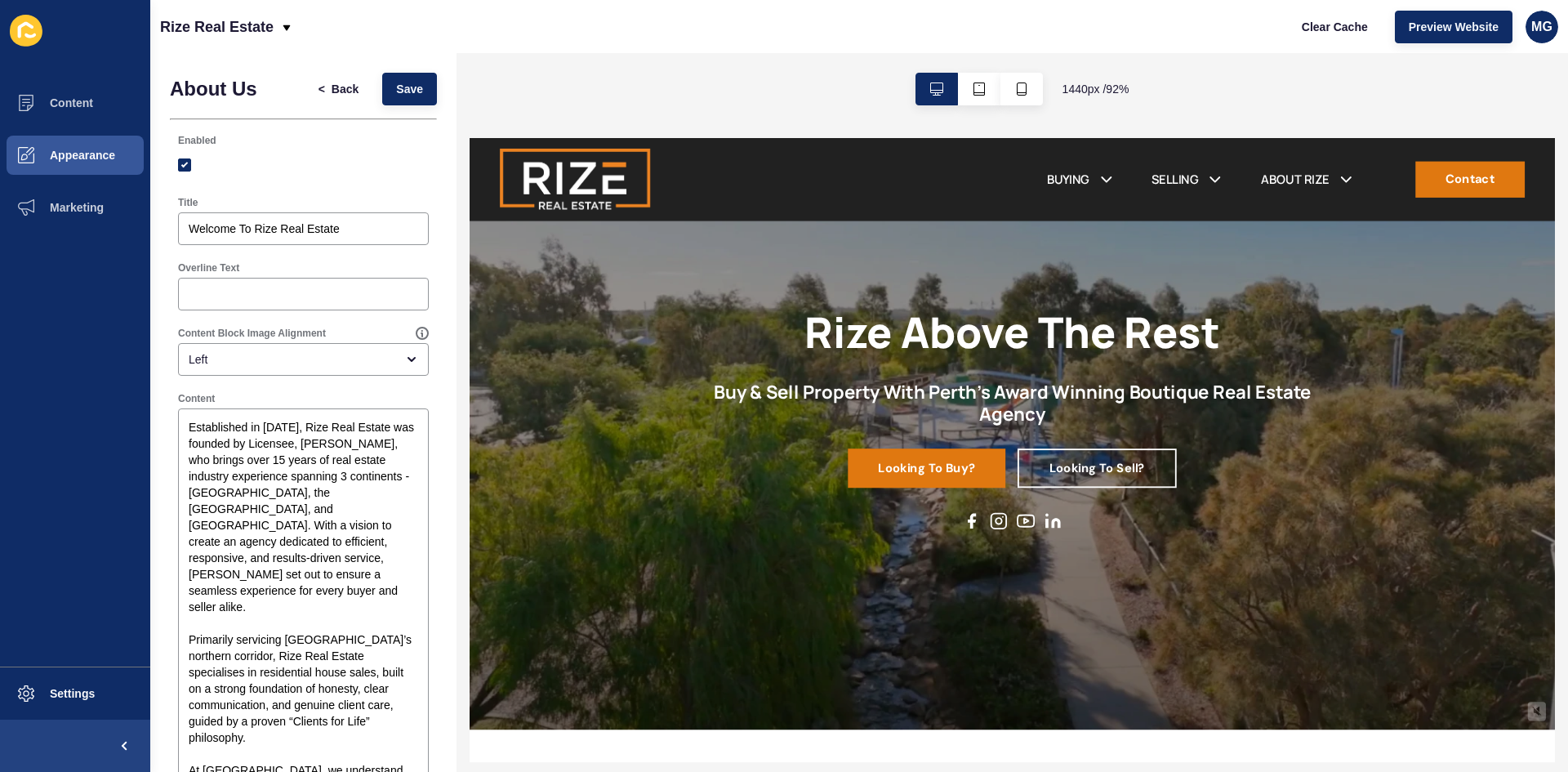
scroll to position [0, 0]
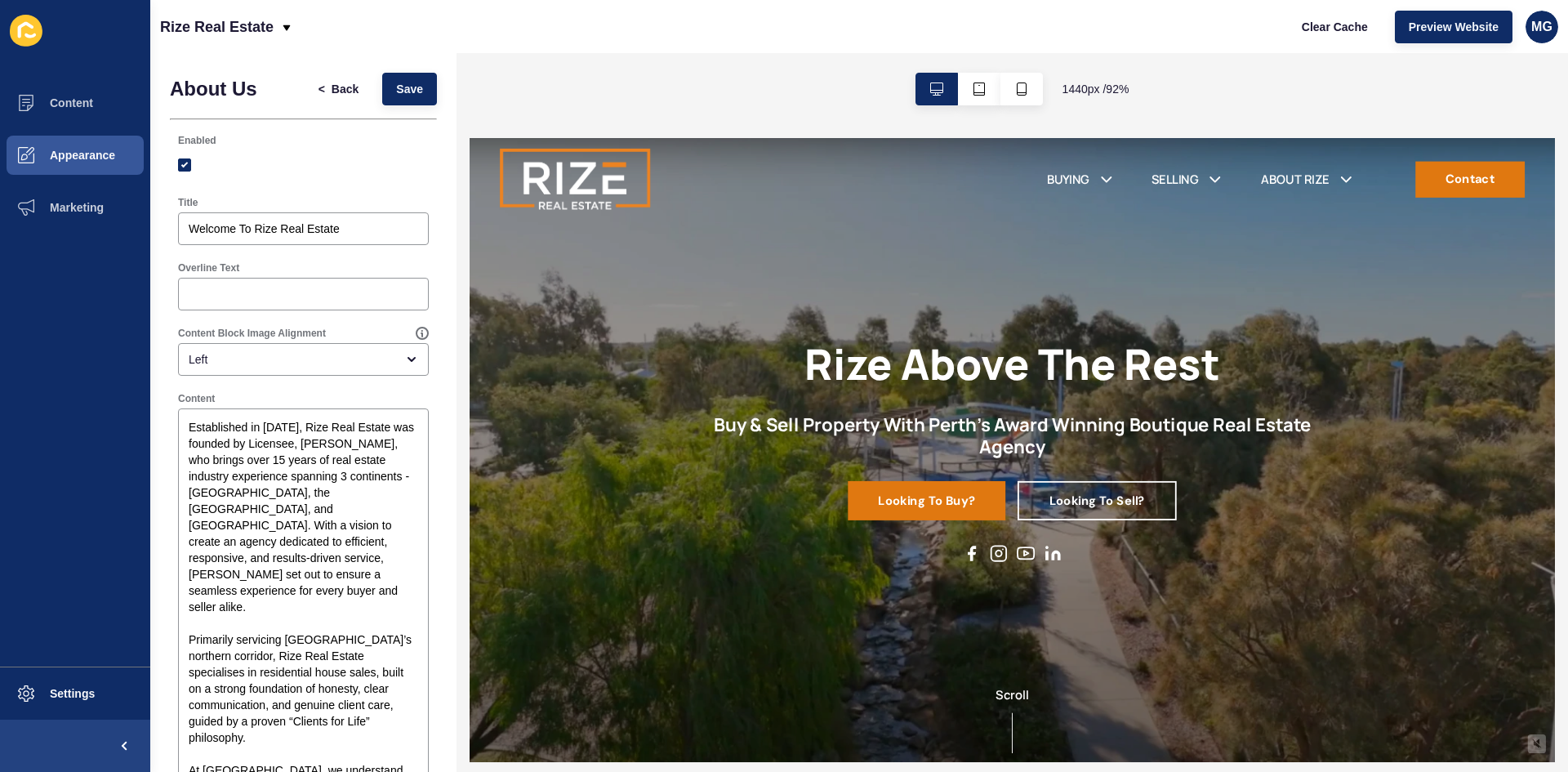
drag, startPoint x: 1633, startPoint y: 563, endPoint x: 2030, endPoint y: 324, distance: 463.4
click at [86, 101] on span "Content" at bounding box center [45, 103] width 95 height 13
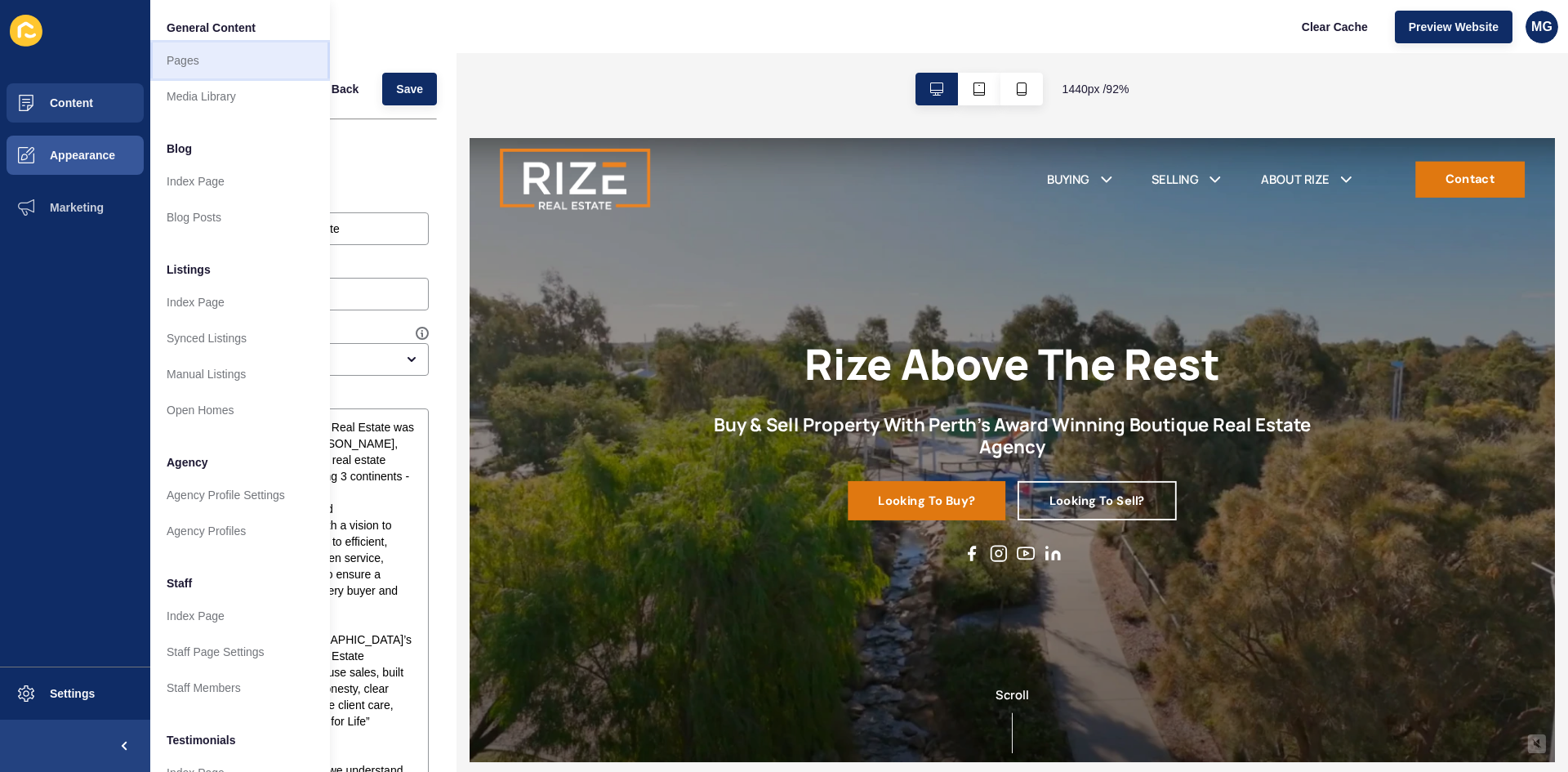
click at [198, 58] on link "Pages" at bounding box center [241, 61] width 180 height 36
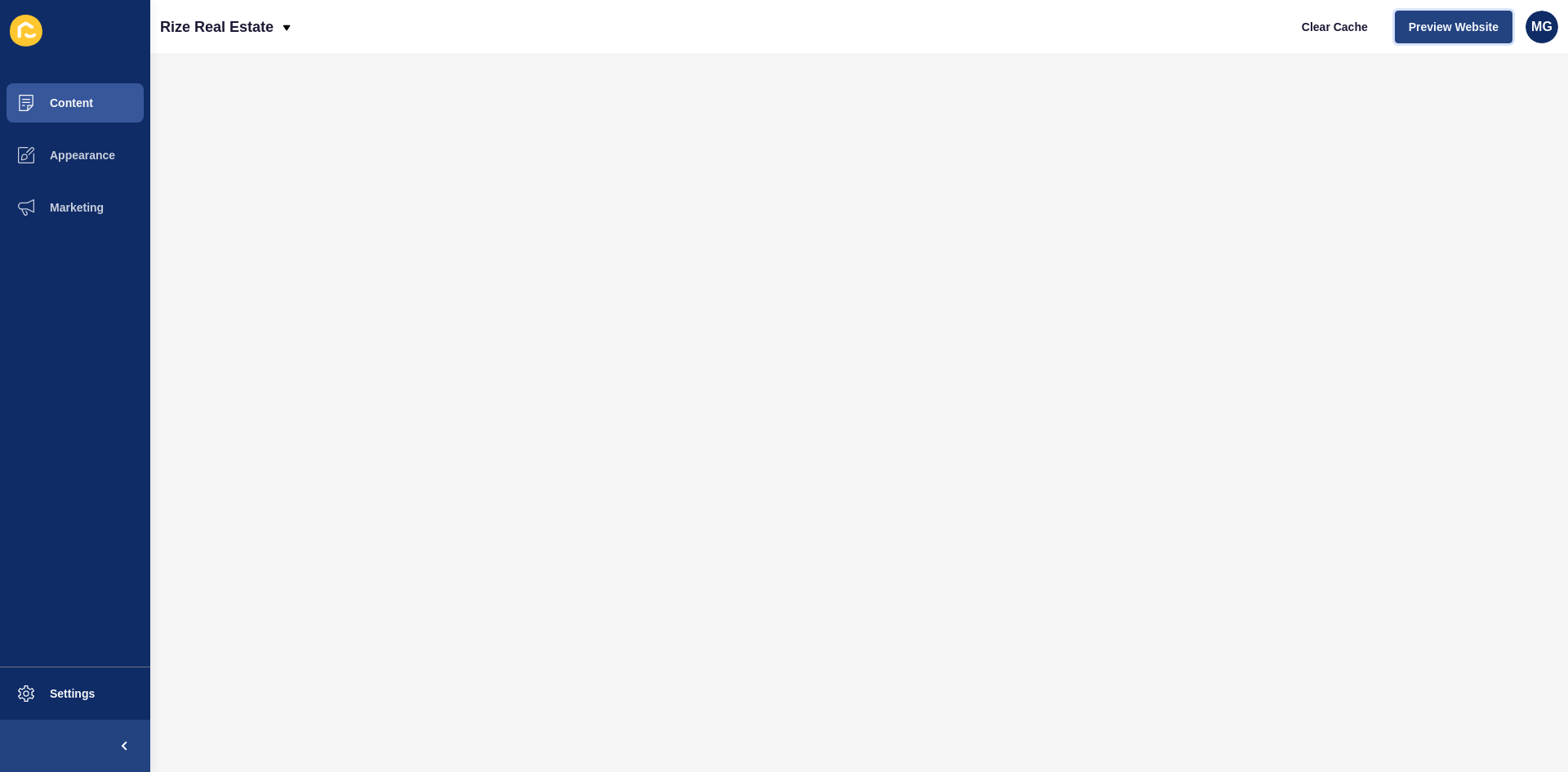
click at [1450, 19] on span "Preview Website" at bounding box center [1453, 27] width 90 height 16
